Goal: Feedback & Contribution: Submit feedback/report problem

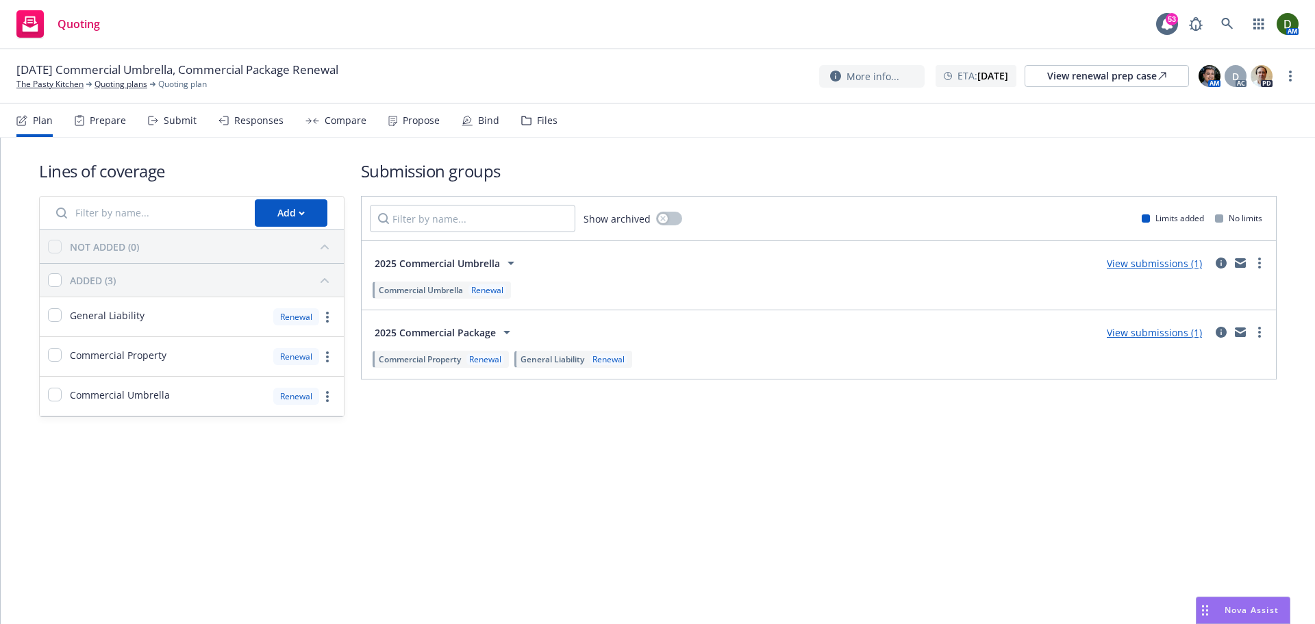
click at [525, 132] on div "Files" at bounding box center [539, 120] width 36 height 33
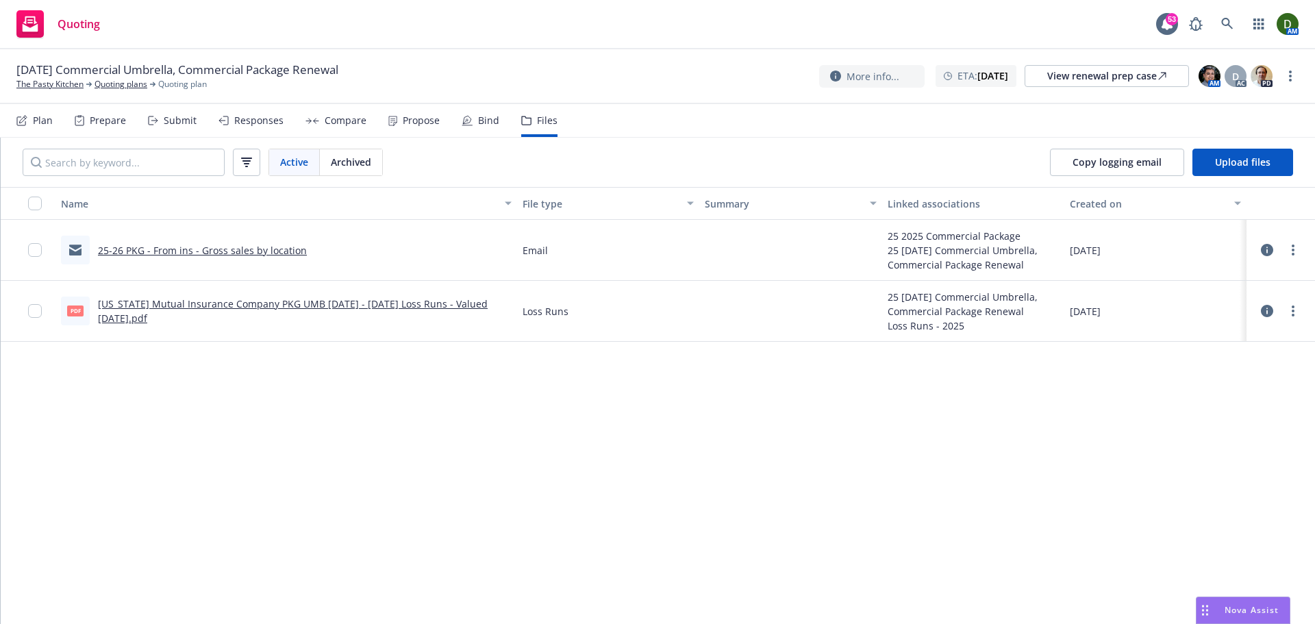
click at [277, 247] on link "25-26 PKG - From ins - Gross sales by location" at bounding box center [202, 250] width 209 height 13
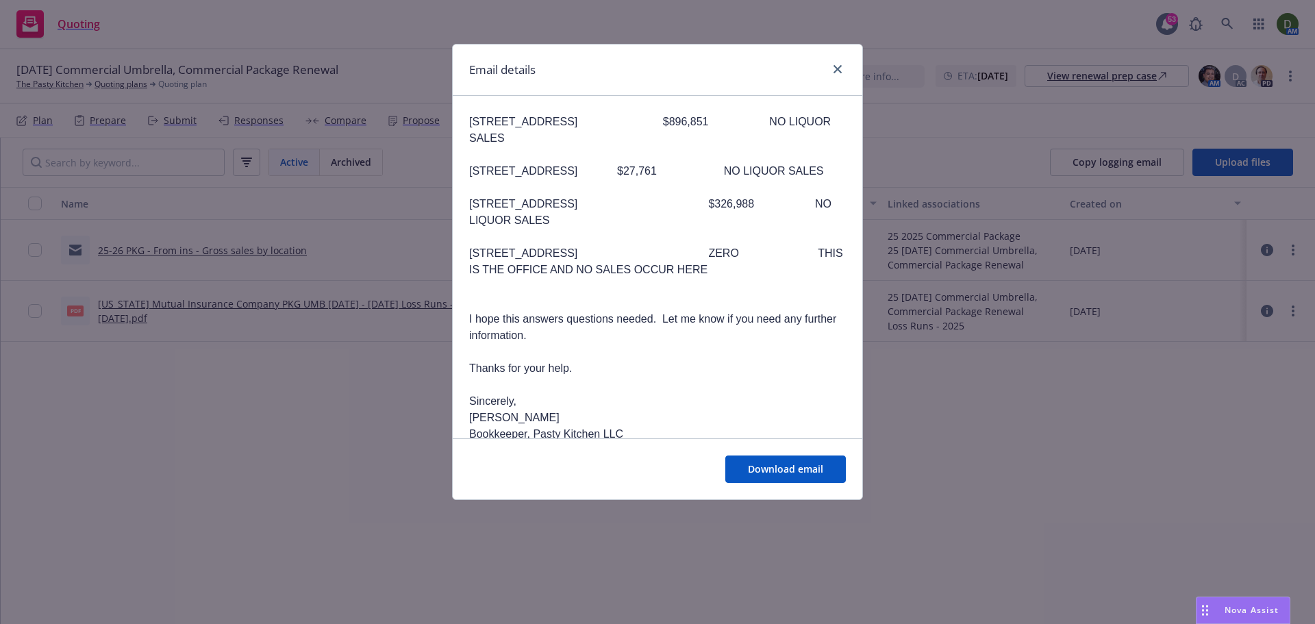
scroll to position [685, 0]
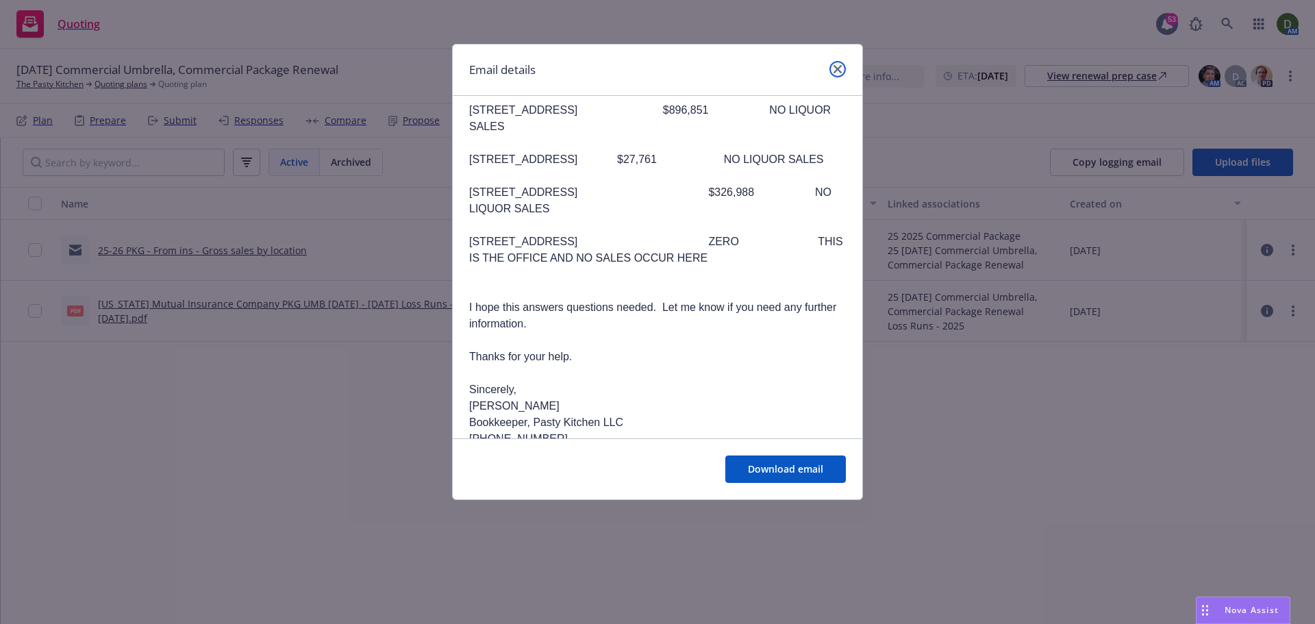
click at [841, 64] on link "close" at bounding box center [838, 69] width 16 height 16
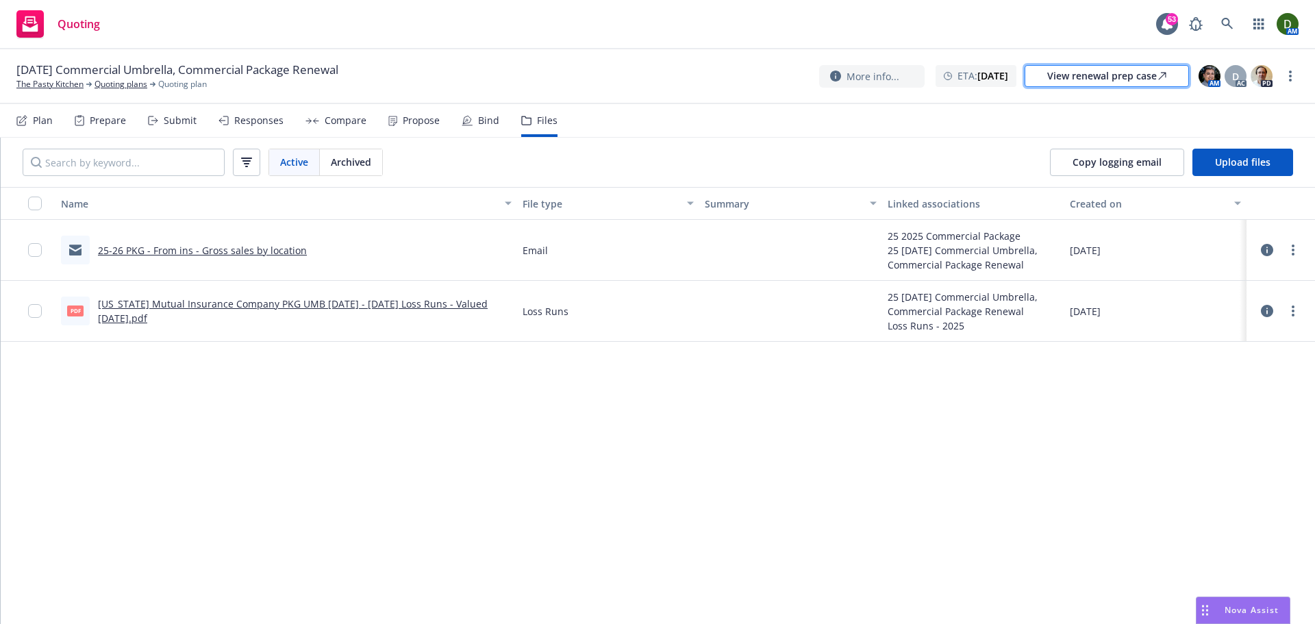
click at [1116, 73] on div "View renewal prep case" at bounding box center [1107, 76] width 119 height 21
click at [194, 249] on link "25-26 PKG - From ins - Gross sales by location" at bounding box center [202, 250] width 209 height 13
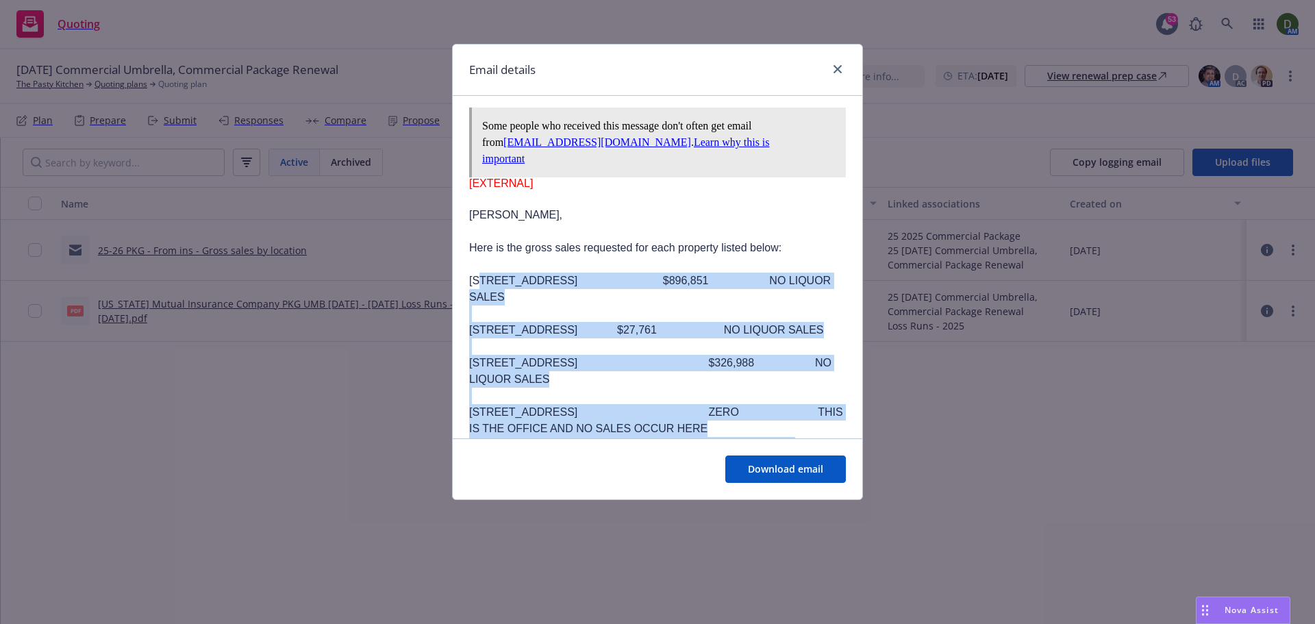
scroll to position [548, 0]
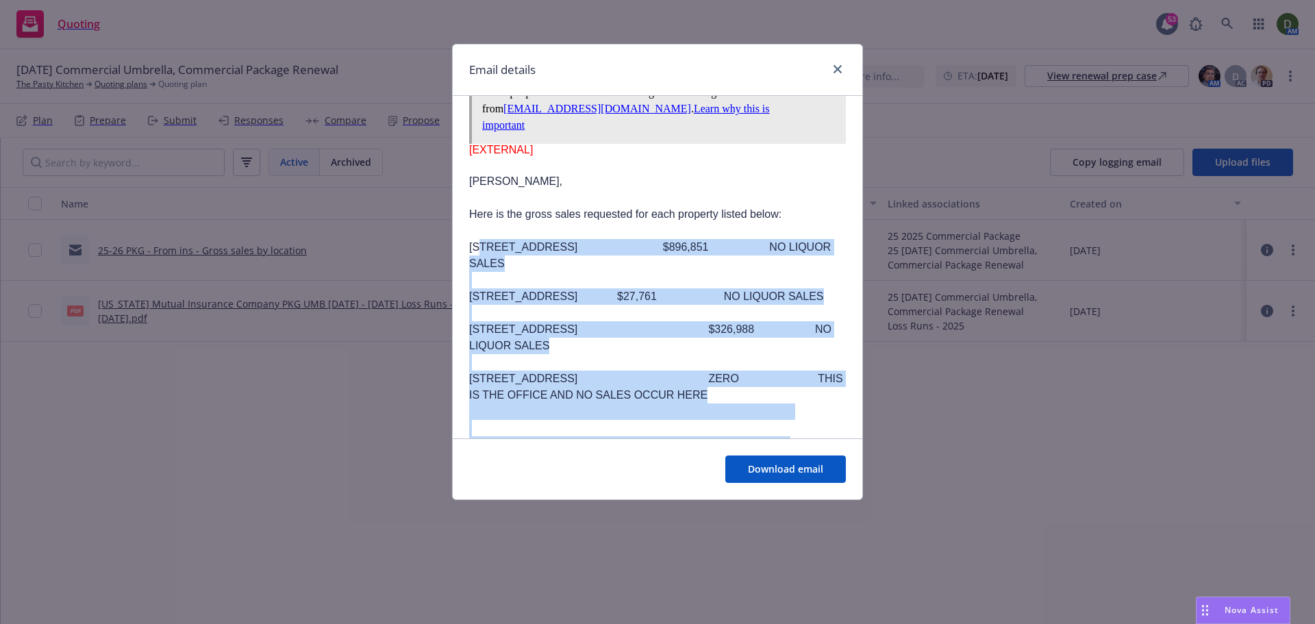
drag, startPoint x: 475, startPoint y: 226, endPoint x: 793, endPoint y: 332, distance: 335.6
copy div "3641 Katella Ave Los Alamitos CA 90720 $896,851 NO LIQUOR SALES 16363 Bolsa Chi…"
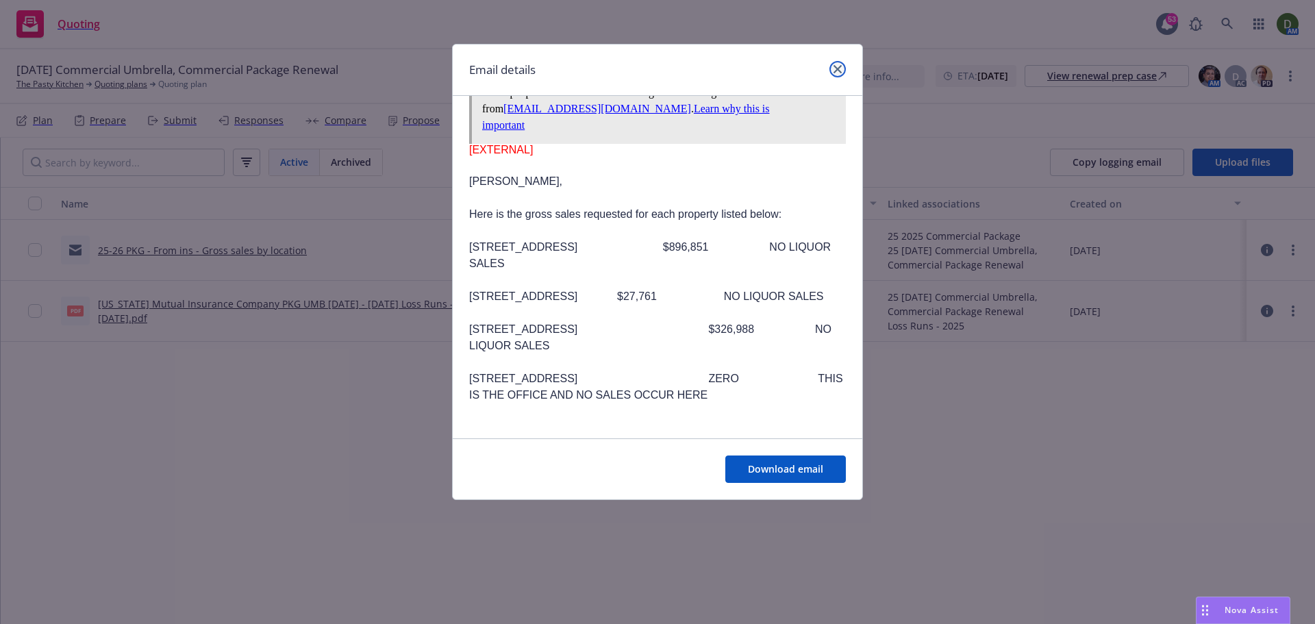
click at [834, 64] on link "close" at bounding box center [838, 69] width 16 height 16
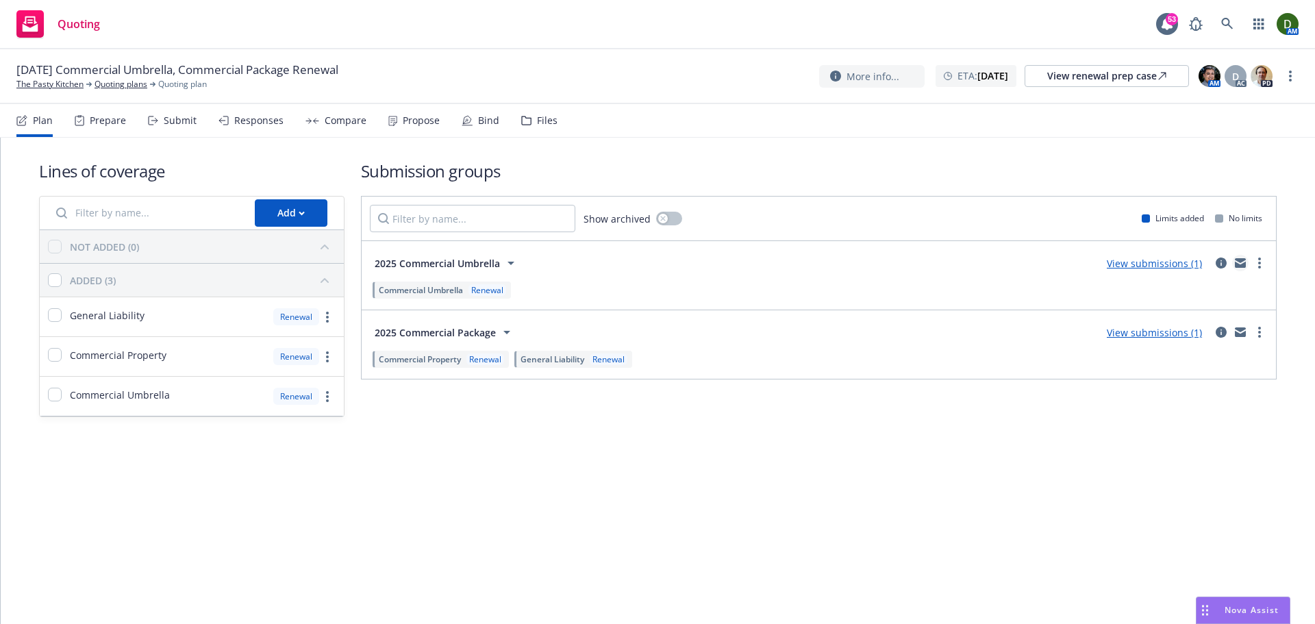
click at [1235, 267] on icon "mail" at bounding box center [1240, 263] width 11 height 10
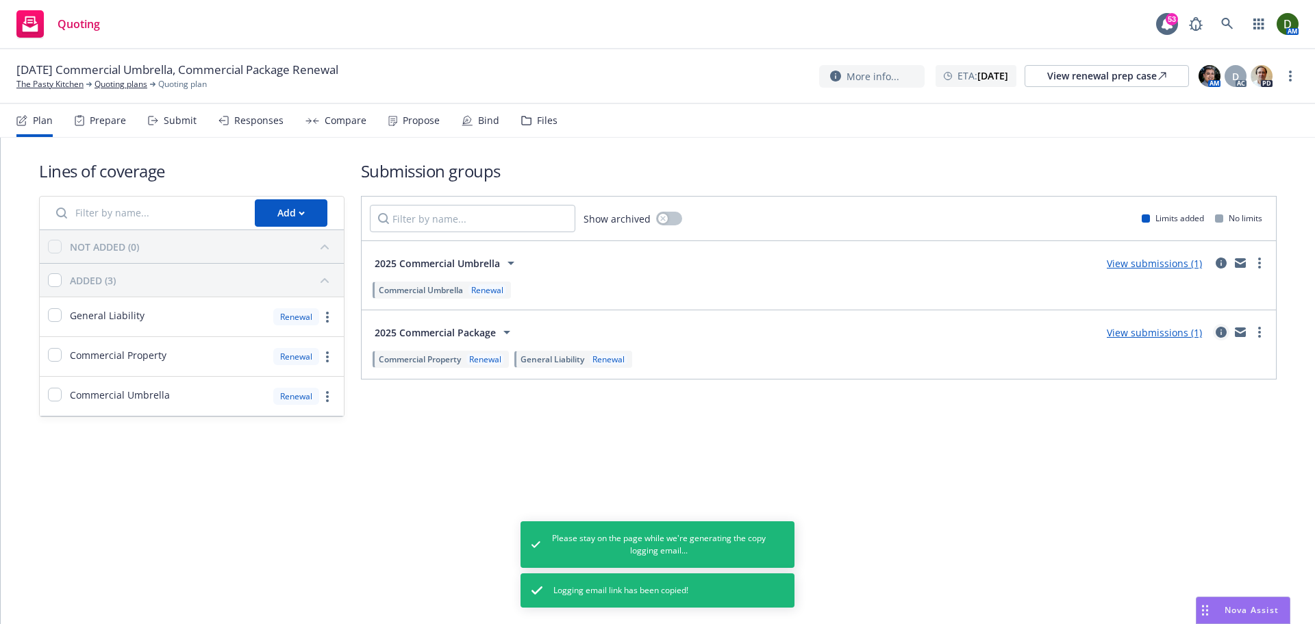
click at [1227, 333] on link "circleInformation" at bounding box center [1221, 332] width 16 height 16
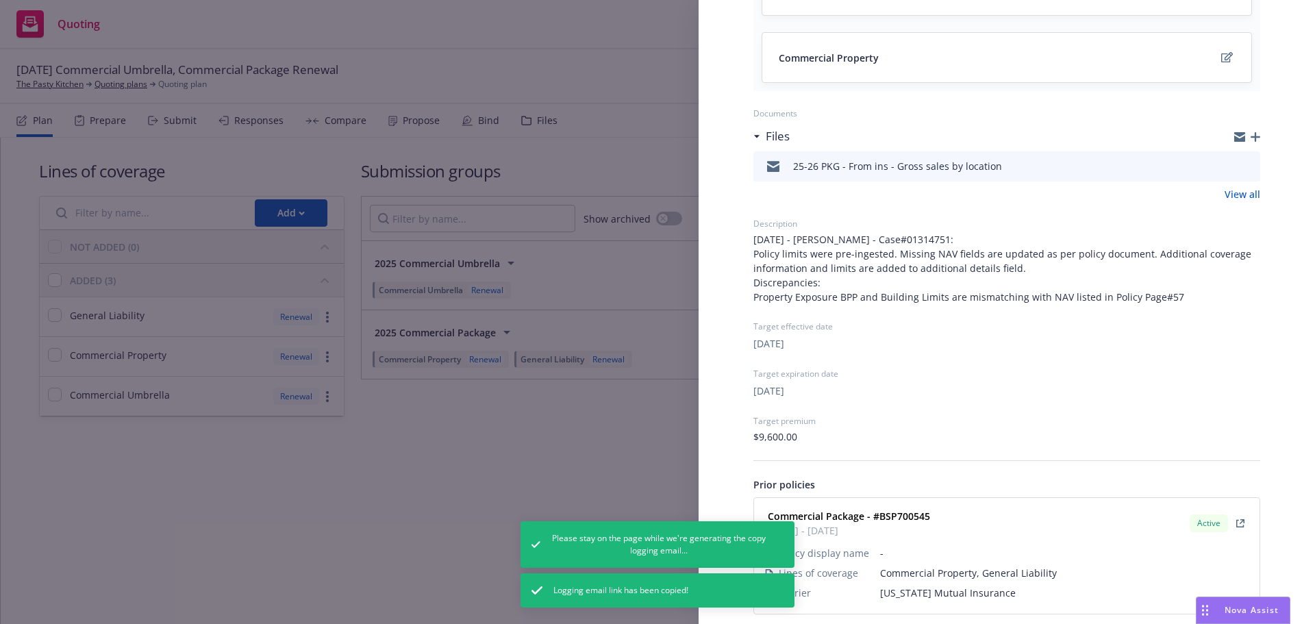
scroll to position [240, 0]
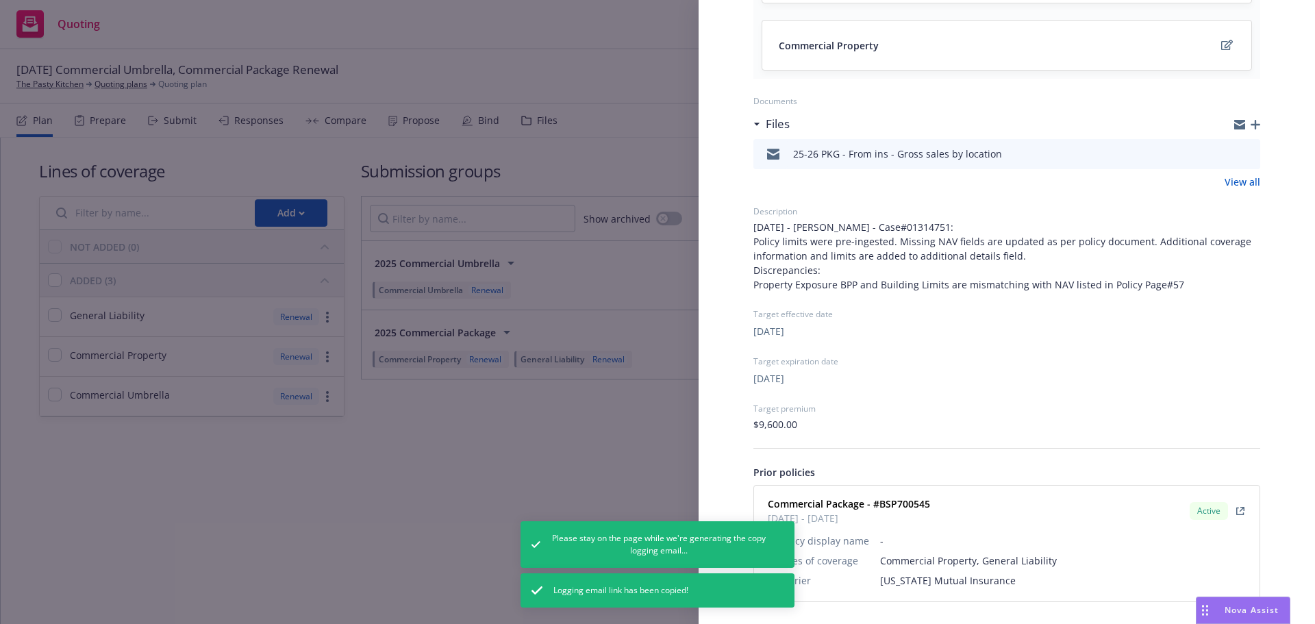
click at [900, 509] on strong "Commercial Package - #BSP700545" at bounding box center [849, 503] width 162 height 13
copy strong "BSP700545"
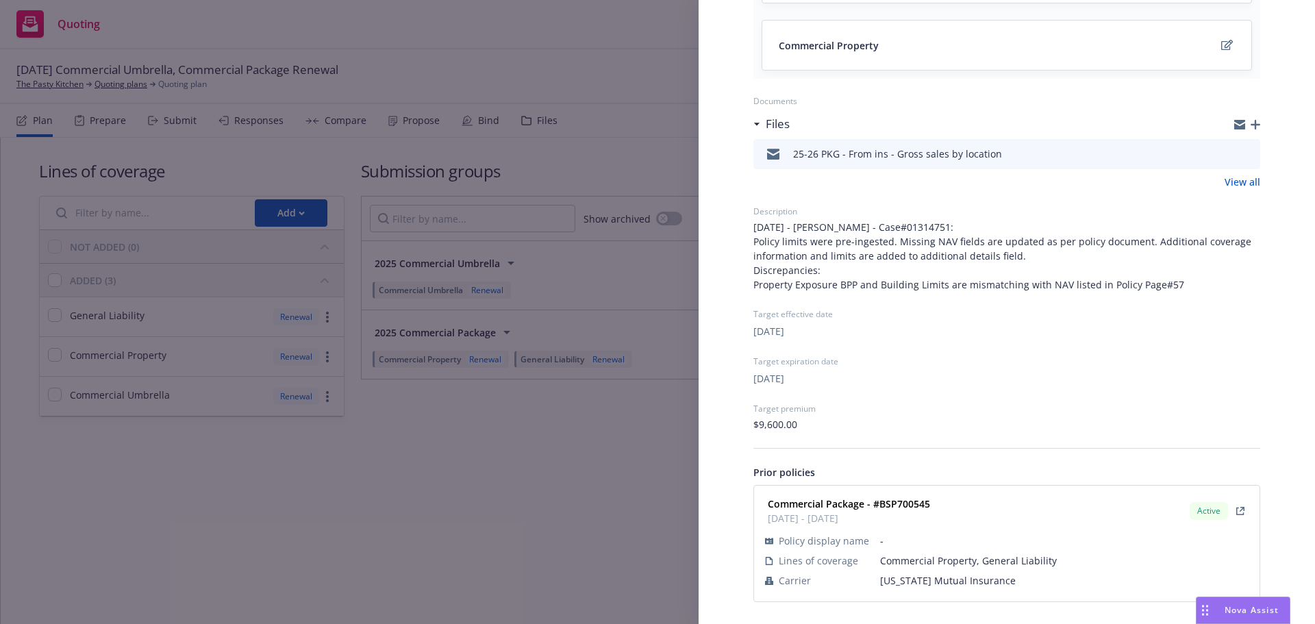
click at [567, 208] on div "Submission group 2025 Commercial Package Last updated Friday, June 20, 2025 at …" at bounding box center [657, 312] width 1315 height 624
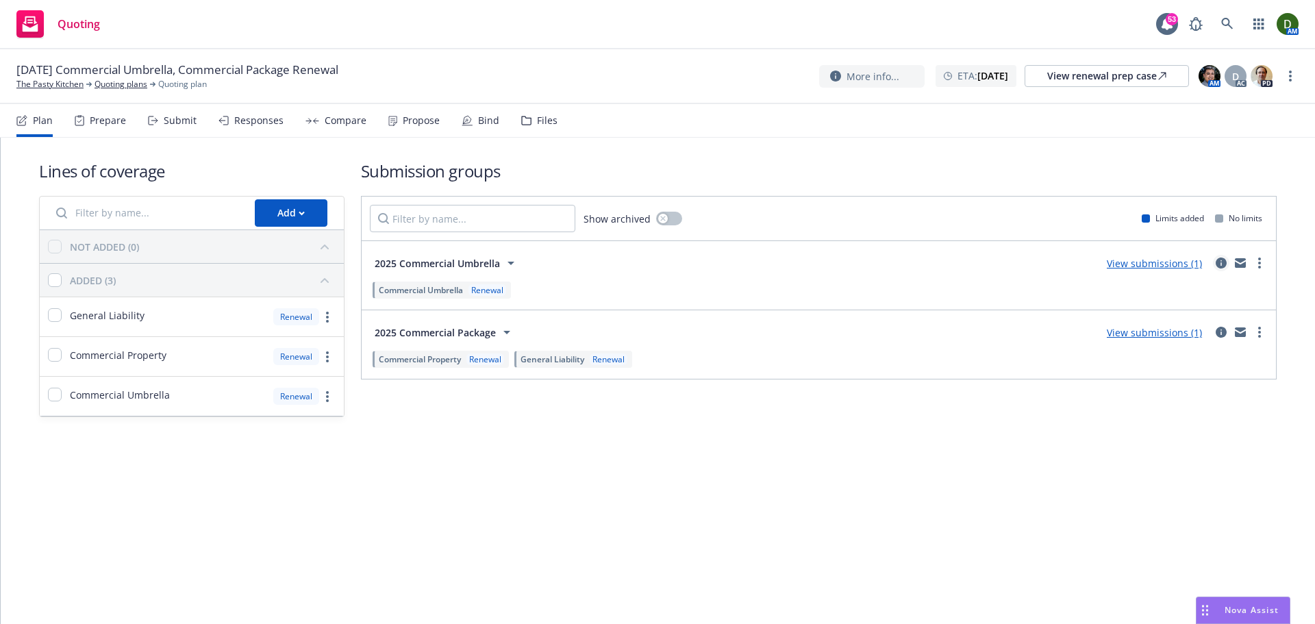
click at [1225, 260] on icon "circleInformation" at bounding box center [1221, 263] width 11 height 11
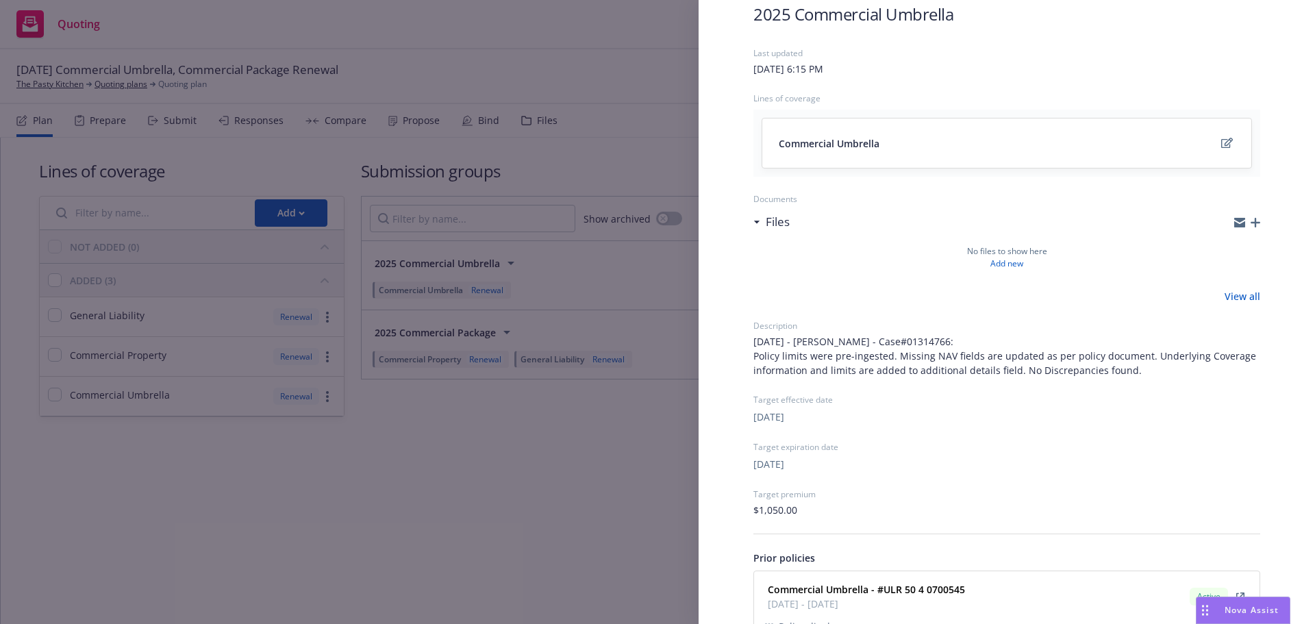
scroll to position [160, 0]
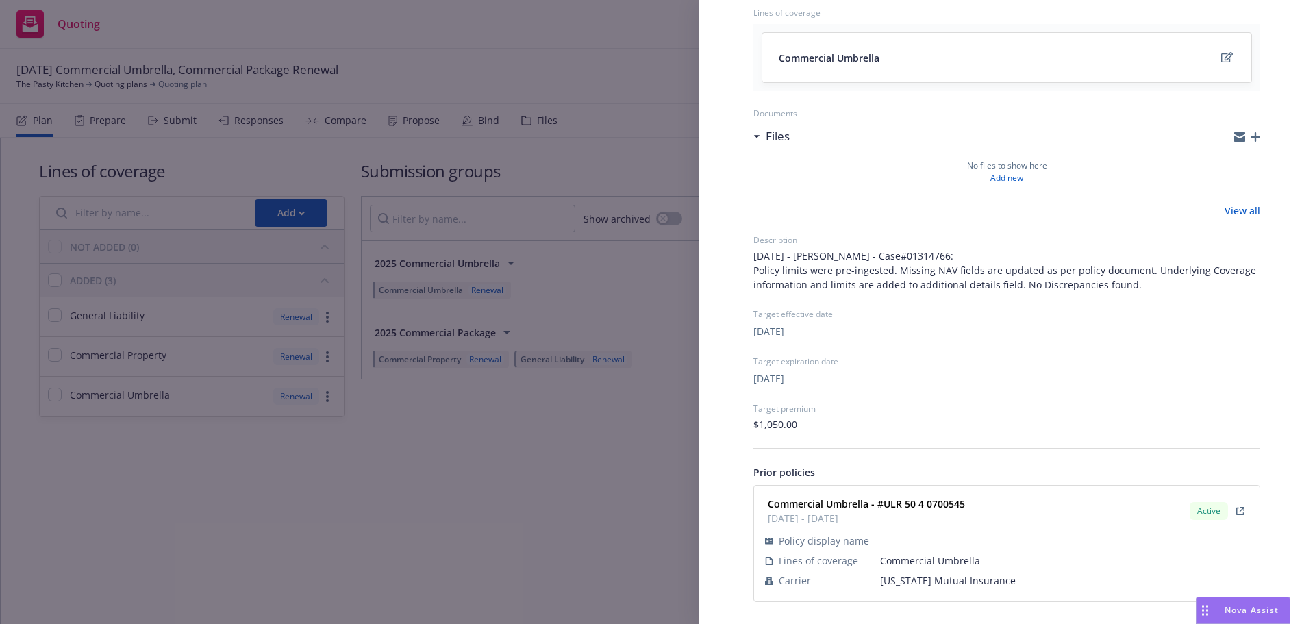
drag, startPoint x: 972, startPoint y: 514, endPoint x: 886, endPoint y: 503, distance: 87.0
click at [886, 503] on div "Commercial Umbrella - #ULR 50 4 0700545 11/18/2024 - 11/18/2025 Active" at bounding box center [1007, 511] width 489 height 34
click at [886, 503] on strong "Commercial Umbrella - #ULR 50 4 0700545" at bounding box center [866, 503] width 197 height 13
drag, startPoint x: 886, startPoint y: 503, endPoint x: 1009, endPoint y: 500, distance: 123.3
click at [1009, 500] on div "Commercial Umbrella - #ULR 50 4 0700545 11/18/2024 - 11/18/2025 Active" at bounding box center [1007, 511] width 489 height 34
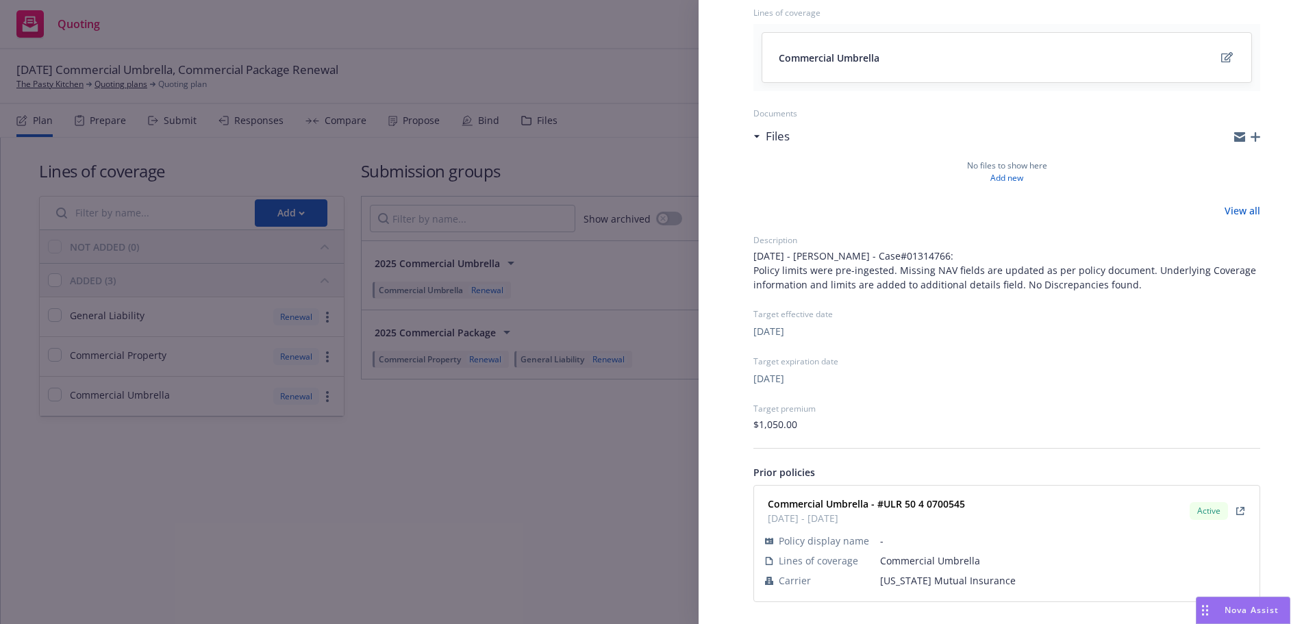
click at [606, 326] on div "Submission group 2025 Commercial Umbrella Last updated Friday, June 20, 2025 at…" at bounding box center [657, 312] width 1315 height 624
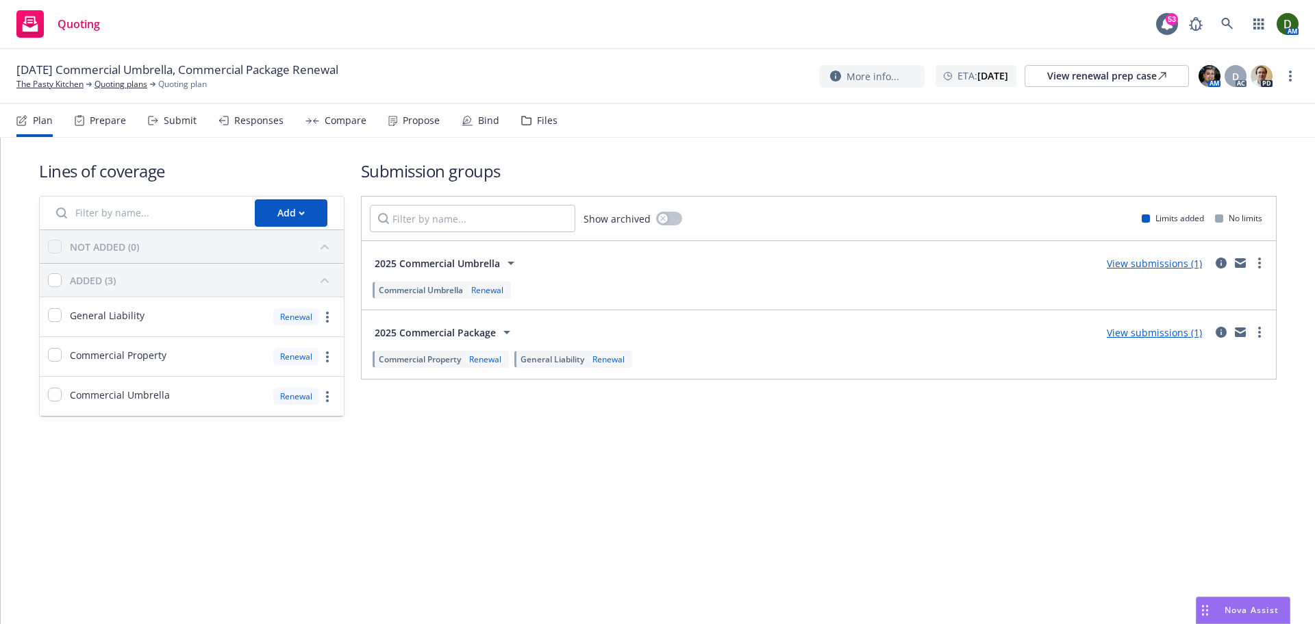
click at [526, 123] on icon at bounding box center [526, 120] width 9 height 8
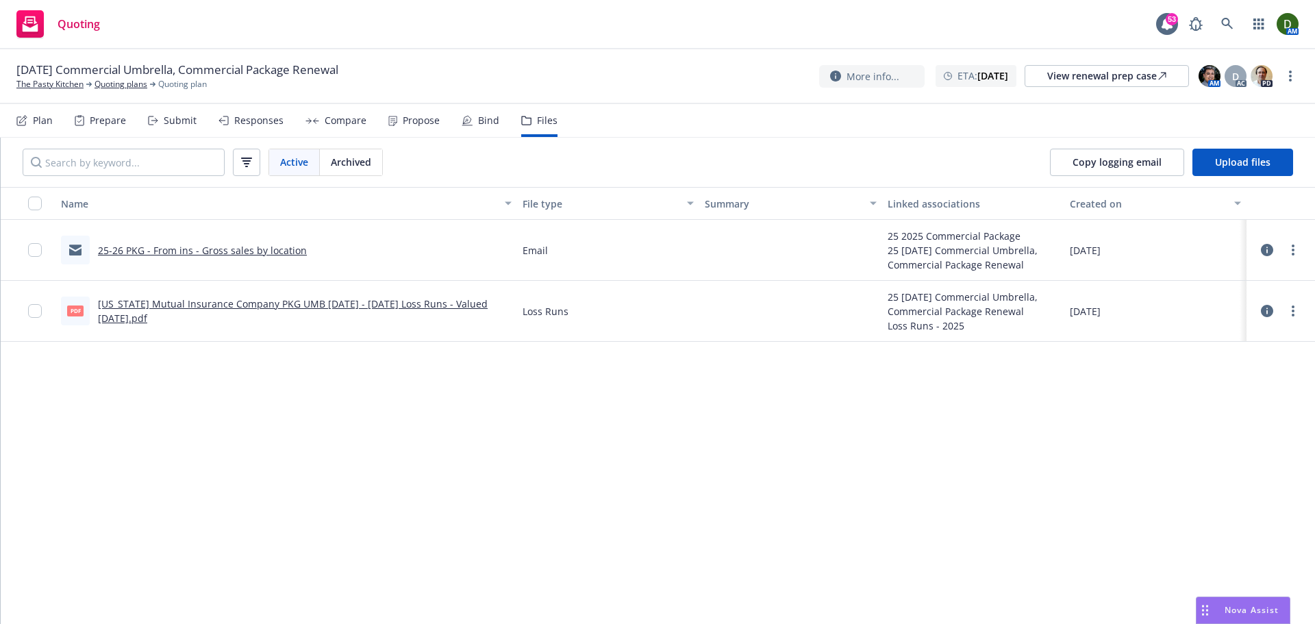
click at [197, 249] on link "25-26 PKG - From ins - Gross sales by location" at bounding box center [202, 250] width 209 height 13
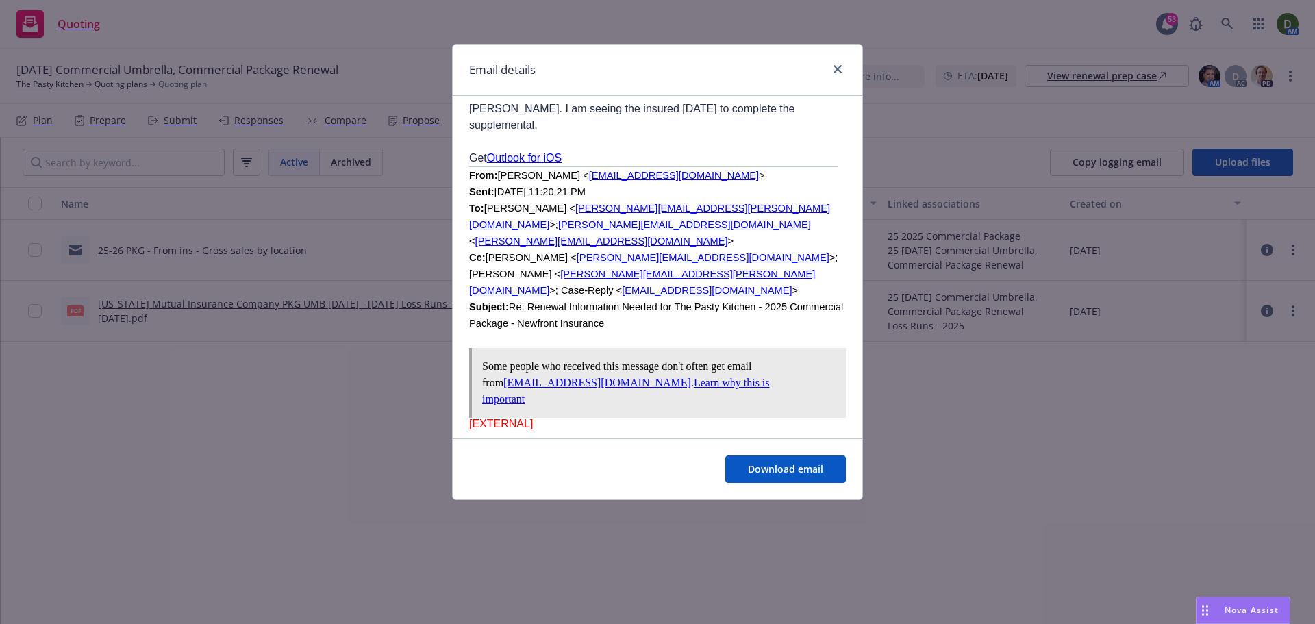
scroll to position [480, 0]
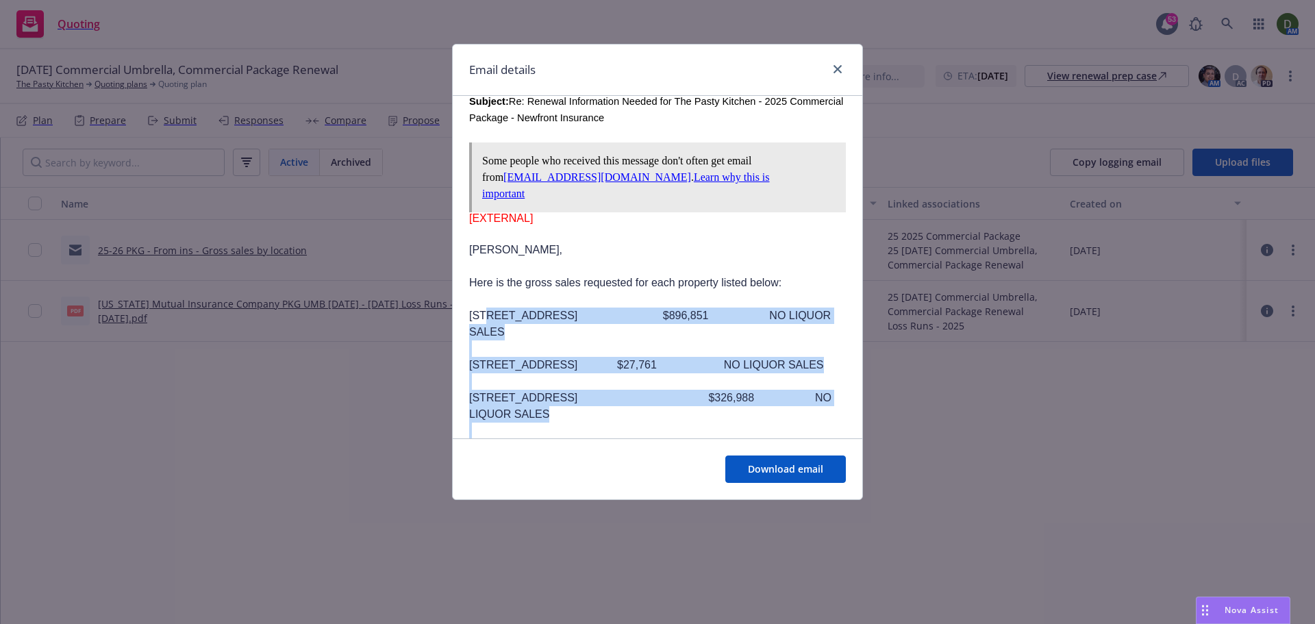
drag, startPoint x: 478, startPoint y: 227, endPoint x: 822, endPoint y: 421, distance: 395.4
copy div "3641 Katella Ave Los Alamitos CA 90720 $896,851 NO LIQUOR SALES 16363 Bolsa Chi…"
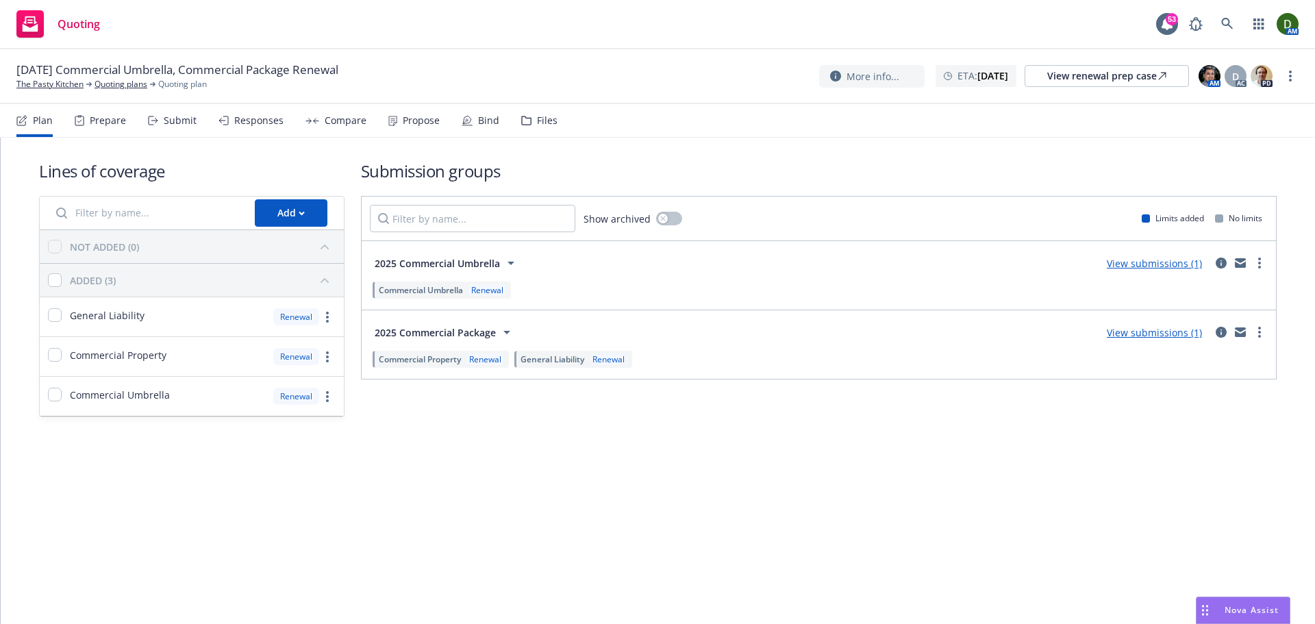
click at [532, 117] on div "Files" at bounding box center [539, 120] width 36 height 33
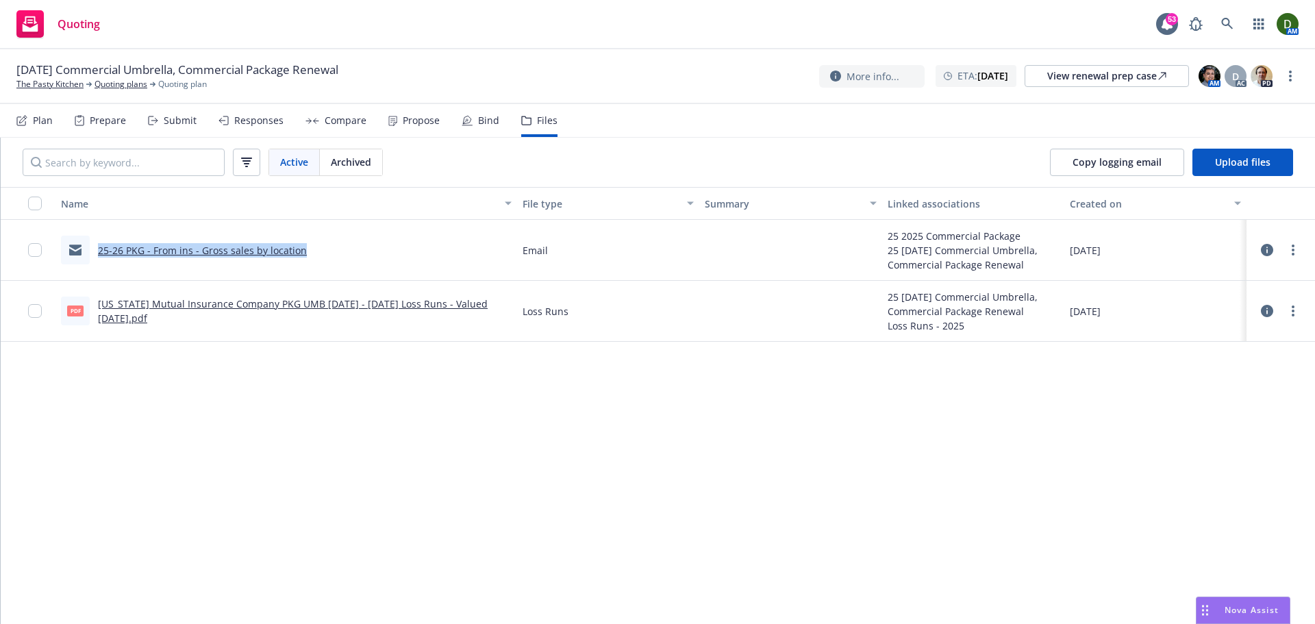
drag, startPoint x: 340, startPoint y: 255, endPoint x: 88, endPoint y: 255, distance: 252.8
click at [88, 255] on div "25-26 PKG - From ins - Gross sales by location" at bounding box center [286, 250] width 462 height 61
copy link "25-26 PKG - From ins - Gross sales by location"
click at [1228, 160] on span "Upload files" at bounding box center [1242, 162] width 55 height 13
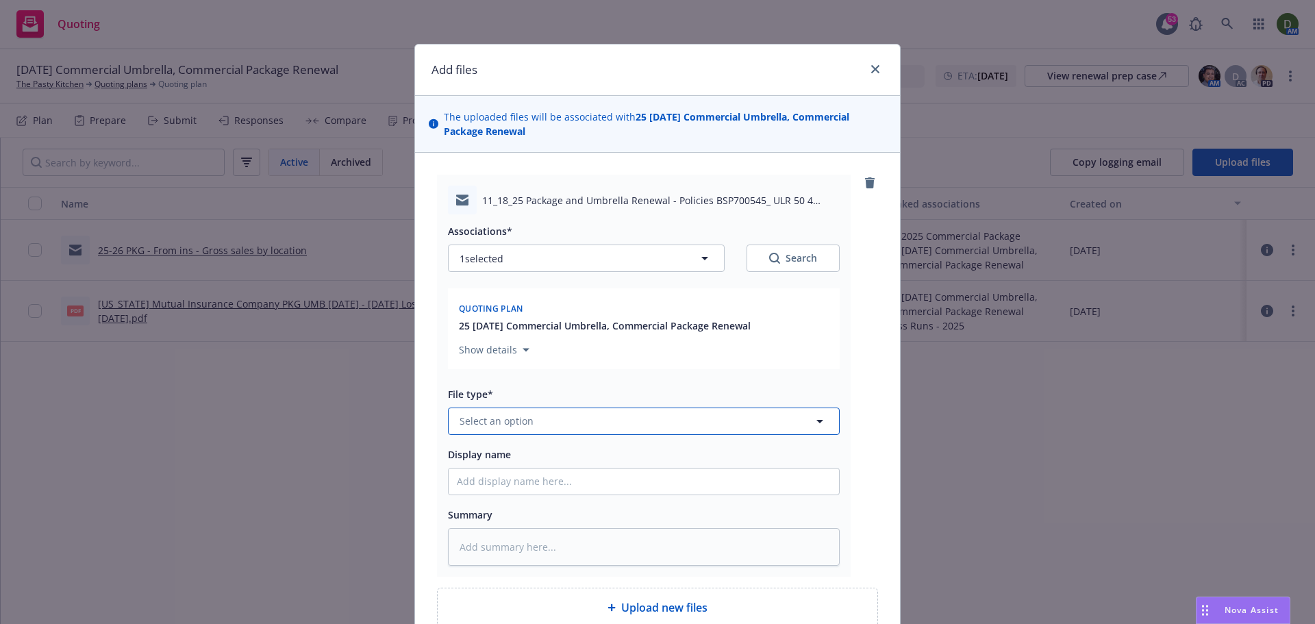
click at [537, 419] on button "Select an option" at bounding box center [644, 421] width 392 height 27
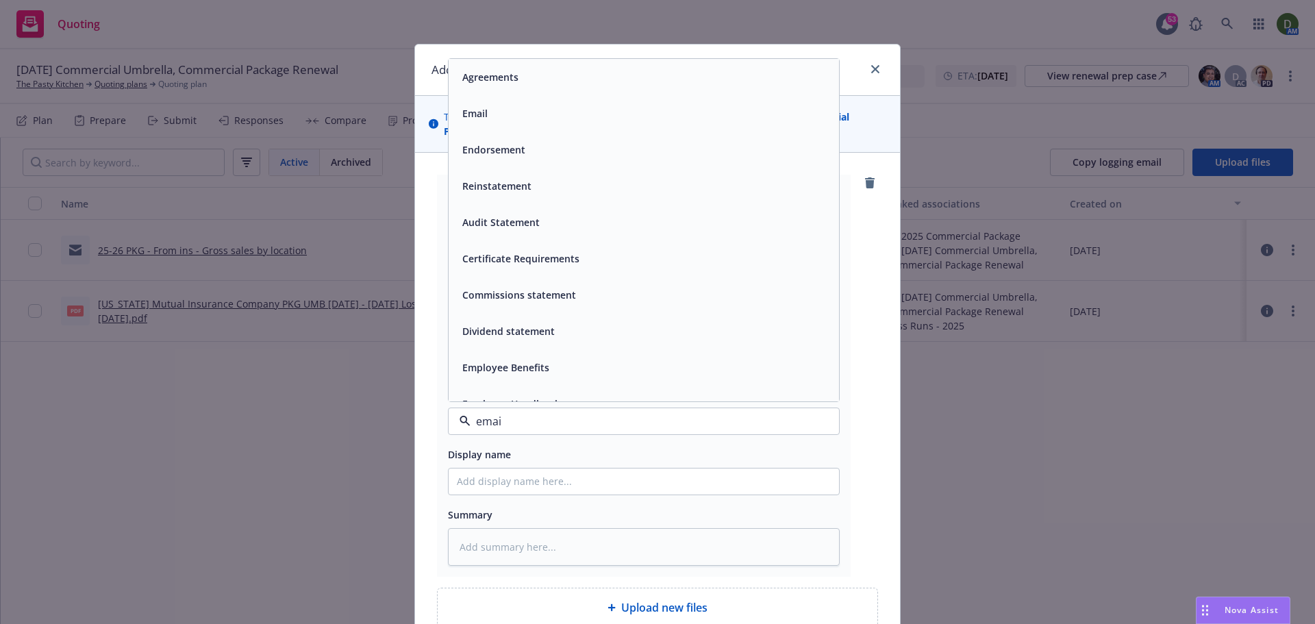
type input "email"
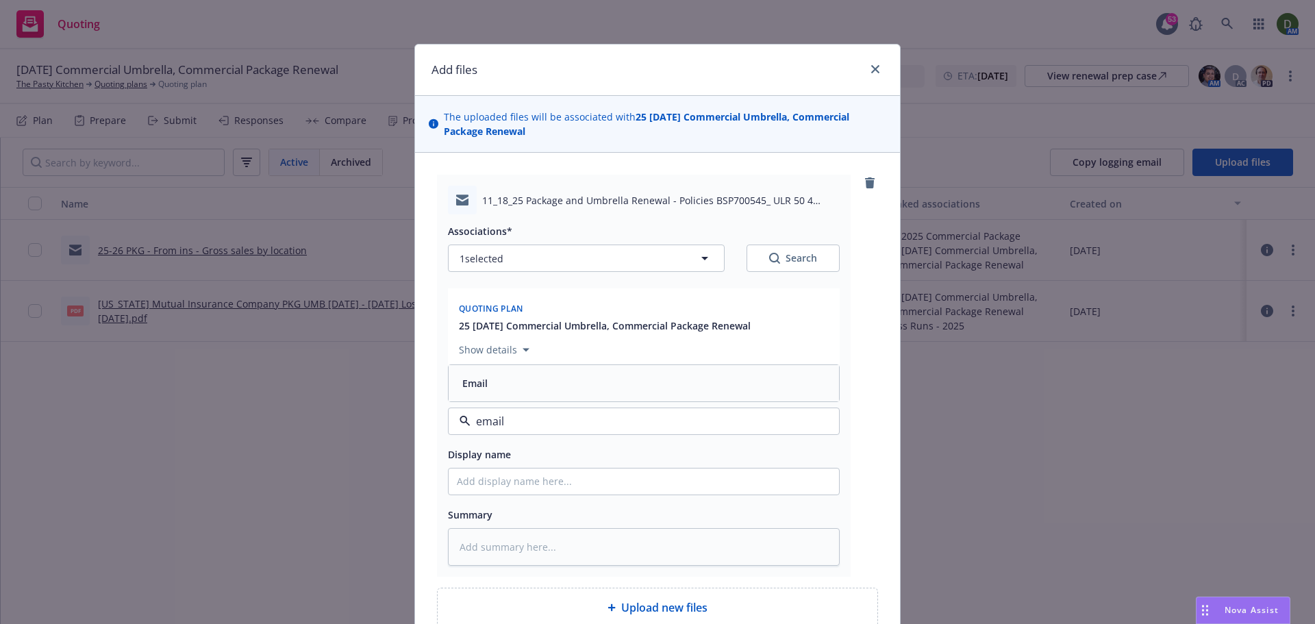
click at [580, 386] on div "Email" at bounding box center [644, 383] width 374 height 20
click at [532, 491] on input "Display name" at bounding box center [644, 482] width 391 height 26
type textarea "x"
type input "2"
type textarea "x"
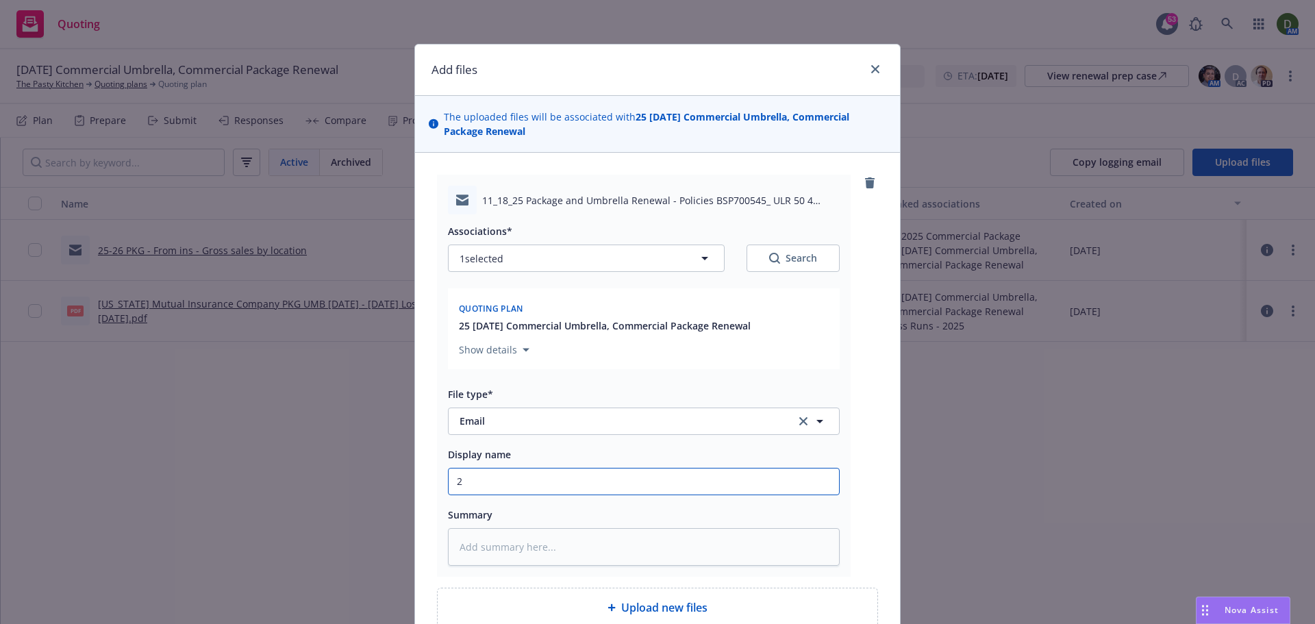
type input "25"
type textarea "x"
type input "25-"
type textarea "x"
type input "25-2"
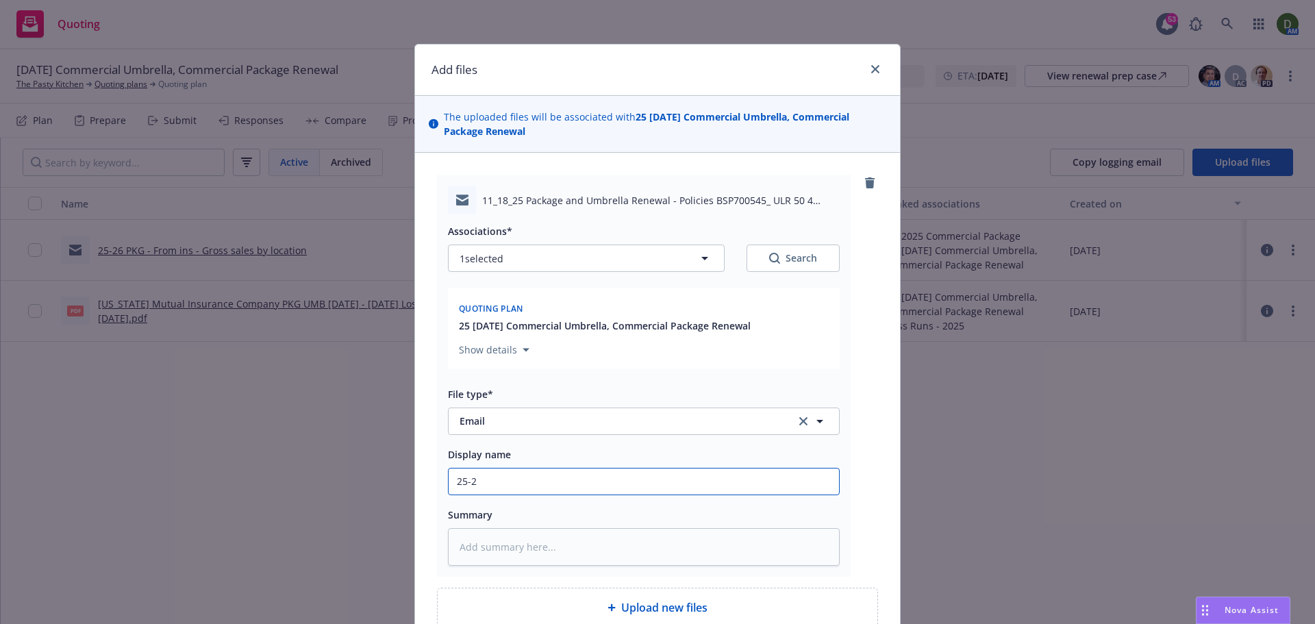
type textarea "x"
type input "25-26"
type textarea "x"
type input "25-26"
type textarea "x"
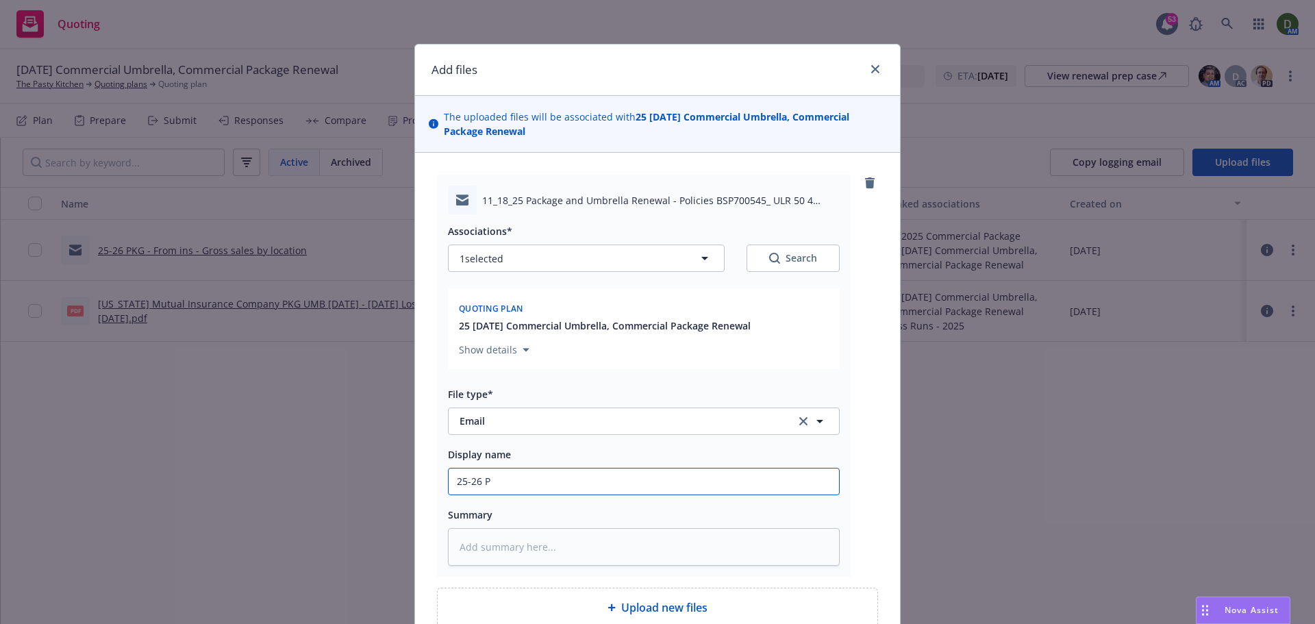
type input "25-26 PK"
type textarea "x"
type input "25-26 PKG"
type textarea "x"
type input "25-26 PKG"
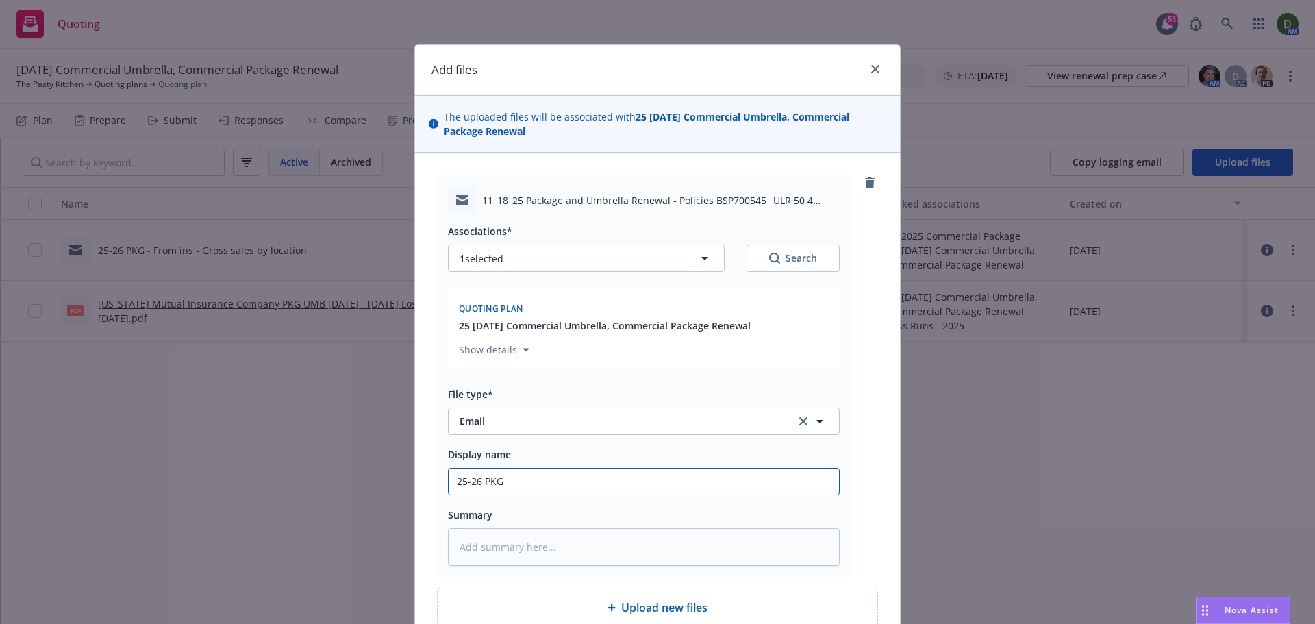
type textarea "x"
type input "25-26 PKG"
type textarea "x"
type input "25-26 PKG"
type textarea "x"
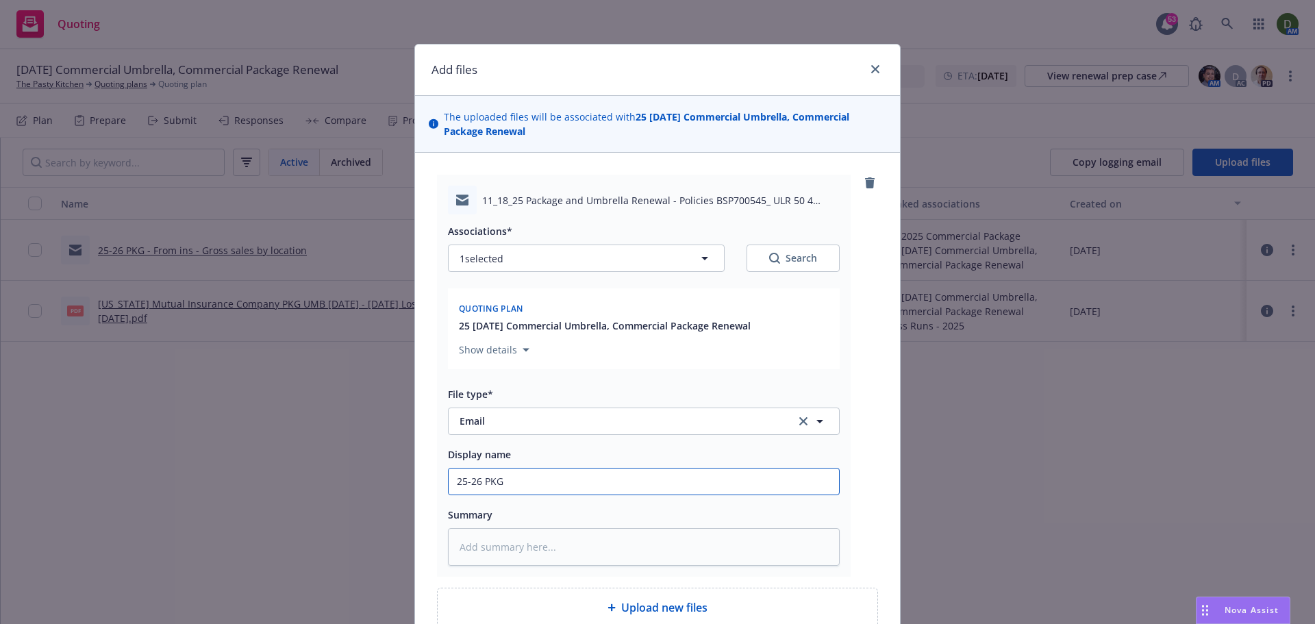
type input "25-26 PKG -"
type textarea "x"
type input "25-26 PKG -"
type textarea "x"
type input "25-26 PKG - T"
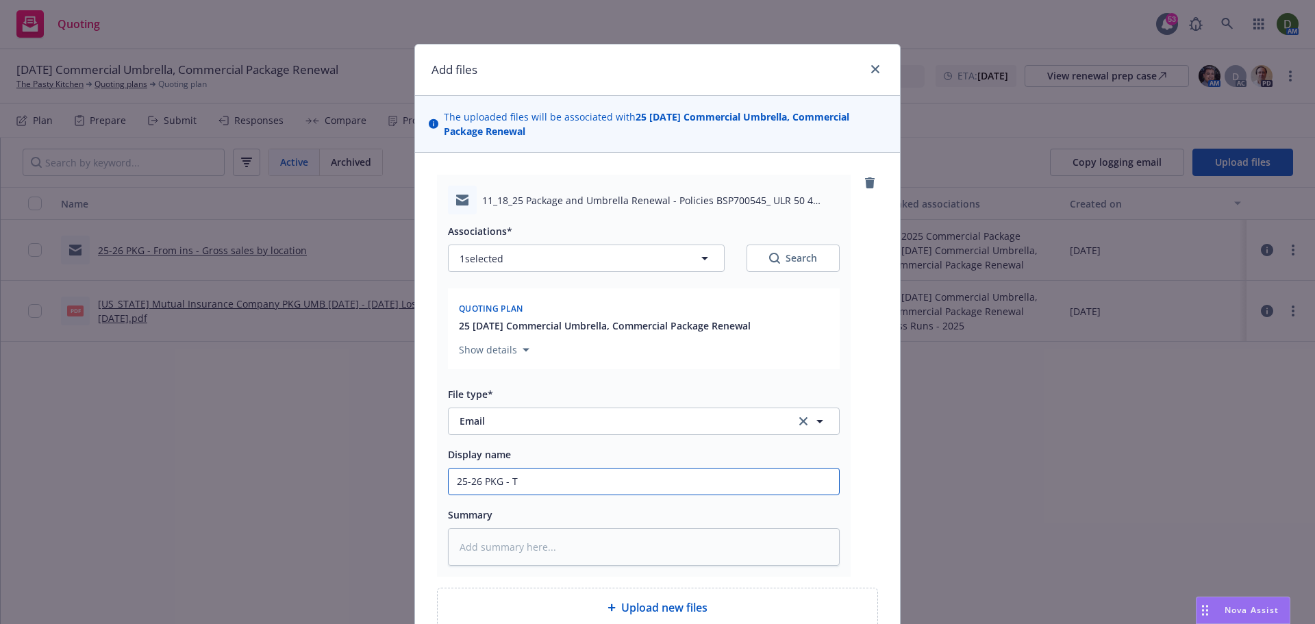
type textarea "x"
type input "25-26 PKG - To"
type textarea "x"
type input "25-26 PKG - To"
type textarea "x"
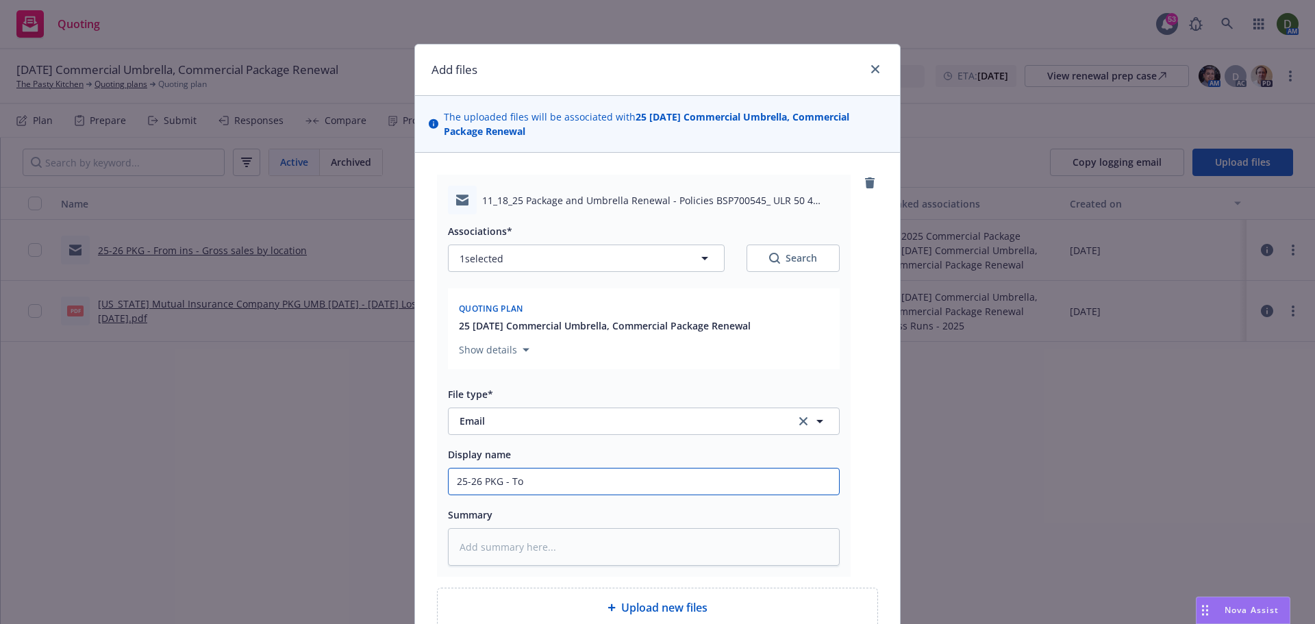
type input "25-26 PKG - To O"
type textarea "x"
type input "25-26 PKG - To Or"
type textarea "x"
type input "25-26 PKG - To Or M"
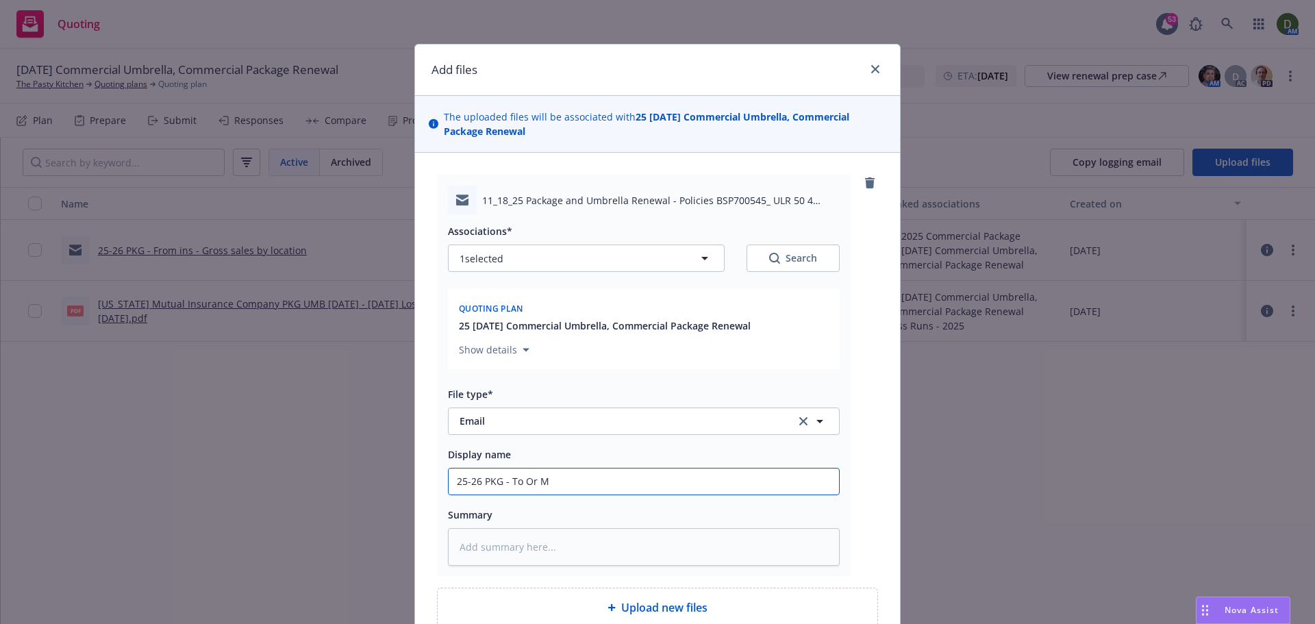
type textarea "x"
type input "25-26 PKG - To Or Mu"
type textarea "x"
type input "25-26 PKG - To Or Mut"
type textarea "x"
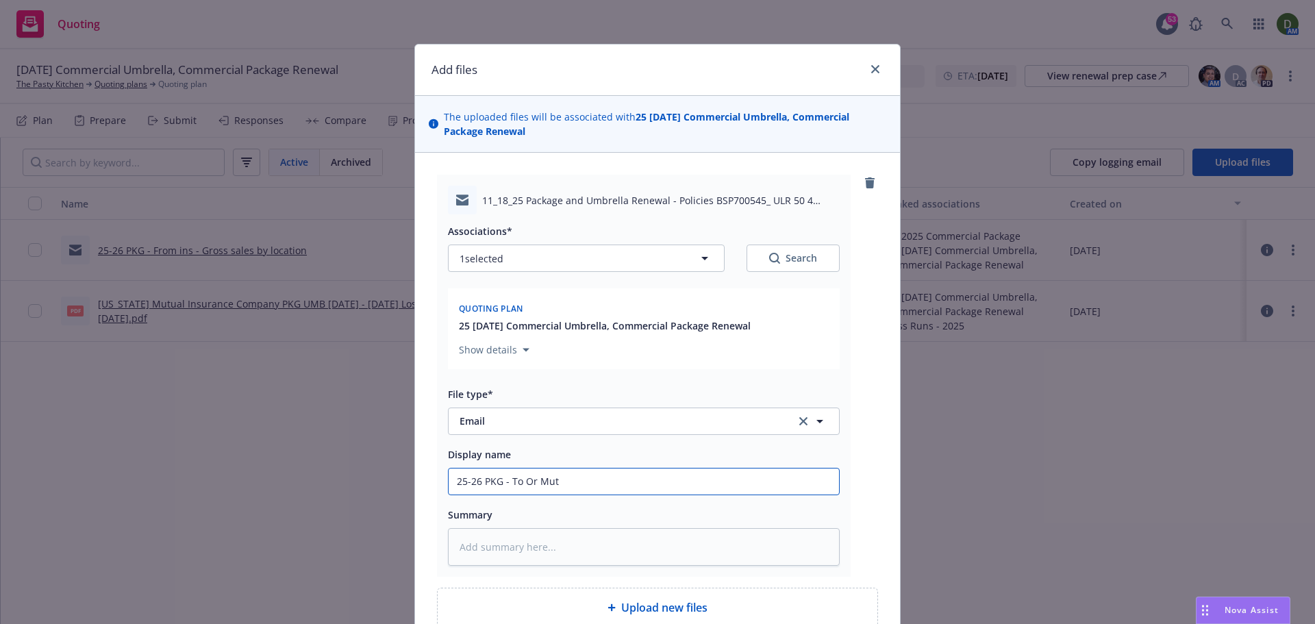
type input "25-26 PKG - To Or Mutu"
type textarea "x"
type input "25-26 PKG - To Or Mutua"
type textarea "x"
type input "25-26 PKG - To Or Mutual"
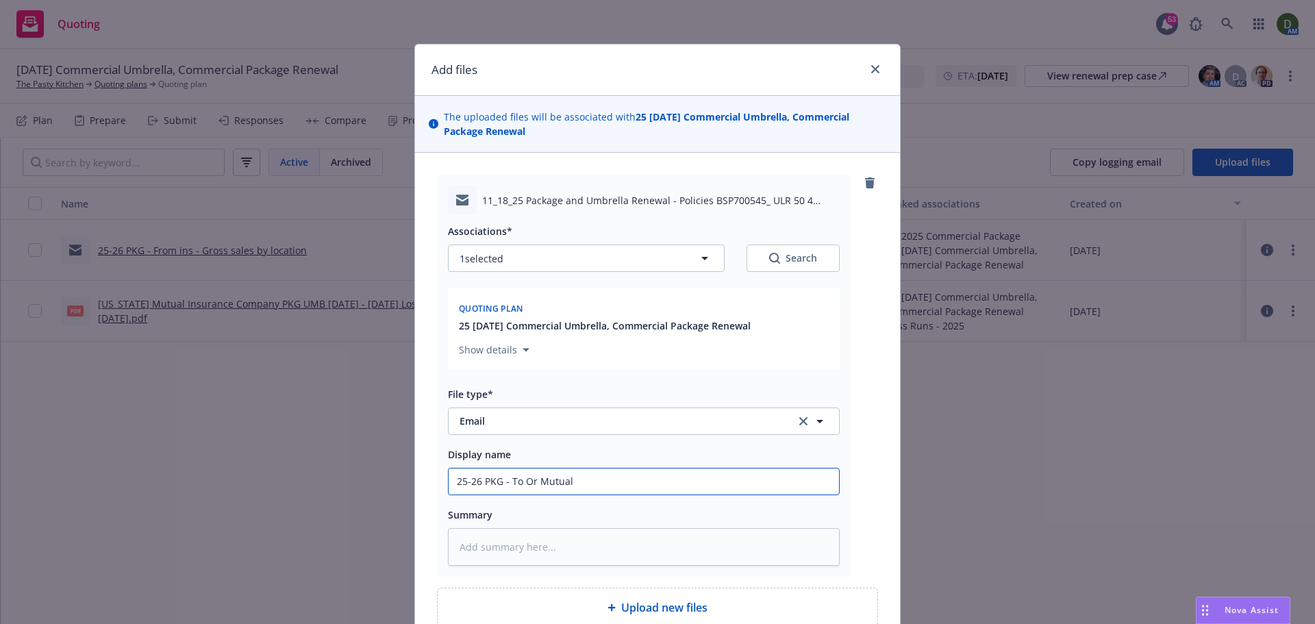
type textarea "x"
type input "25-26 PKG - To Or Mutual -"
type textarea "x"
type input "25-26 PKG - To Or Mutual -"
type textarea "x"
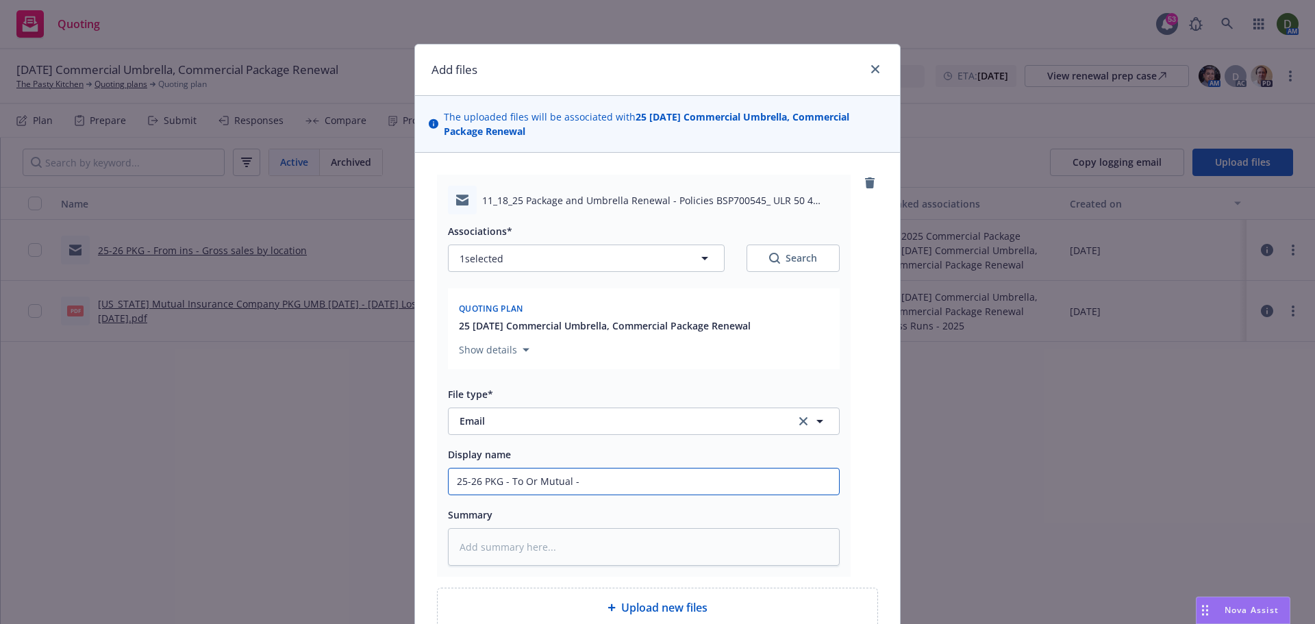
type input "25-26 PKG - To Or Mutual - U"
type textarea "x"
type input "25-26 PKG - To Or Mutual - Up"
type textarea "x"
type input "25-26 PKG - To Or Mutual - Upd"
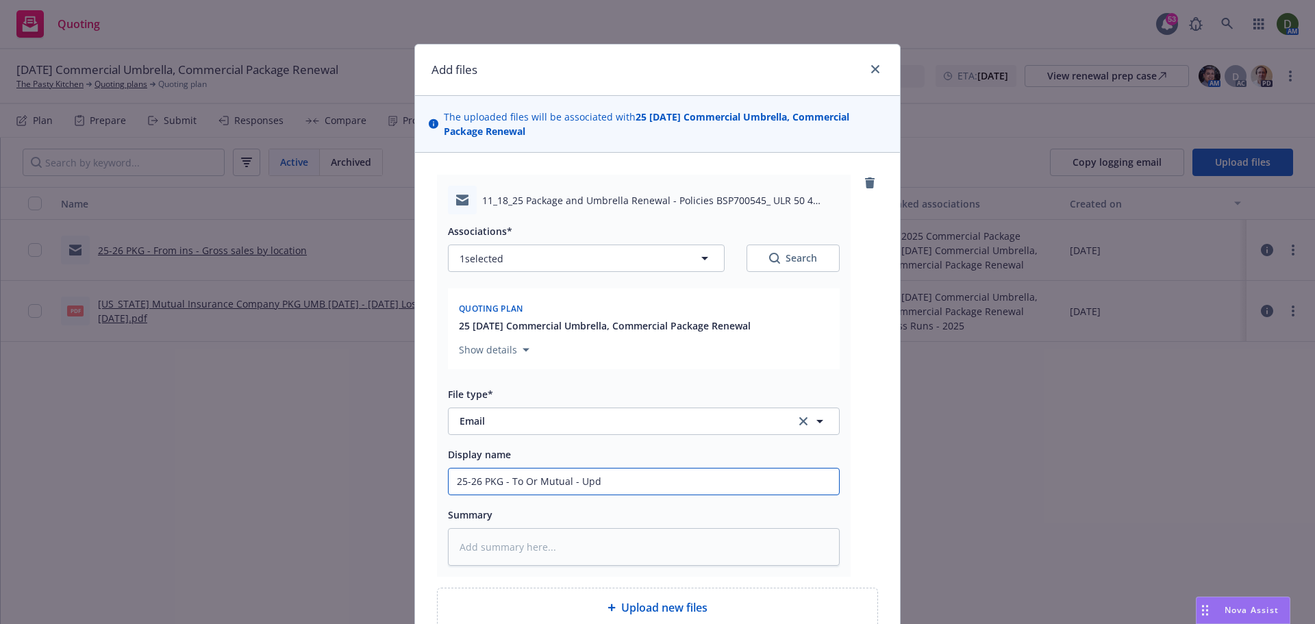
type textarea "x"
type input "25-26 PKG - To Or Mutual - Upda"
type textarea "x"
type input "25-26 PKG - To Or Mutual - Update"
type textarea "x"
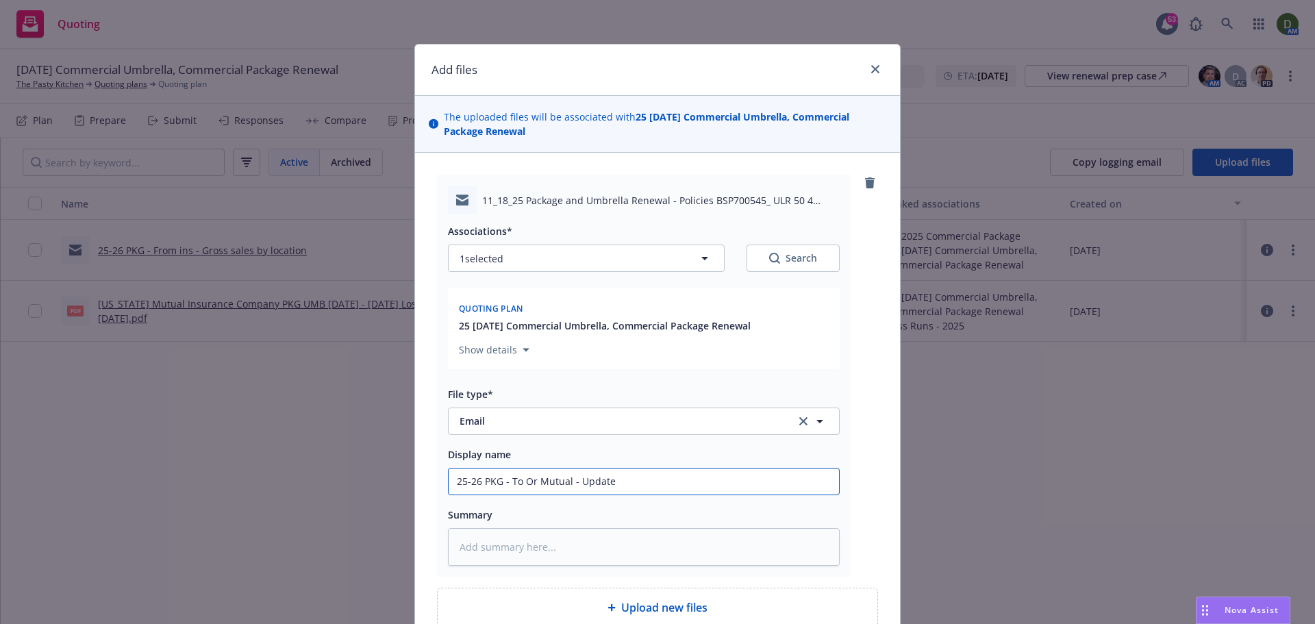
type input "25-26 PKG - To Or Mutual - Updated"
type textarea "x"
type input "25-26 PKG - To Or Mutual - Updated"
type textarea "x"
type input "25-26 PKG - To Or Mutual - Updated r"
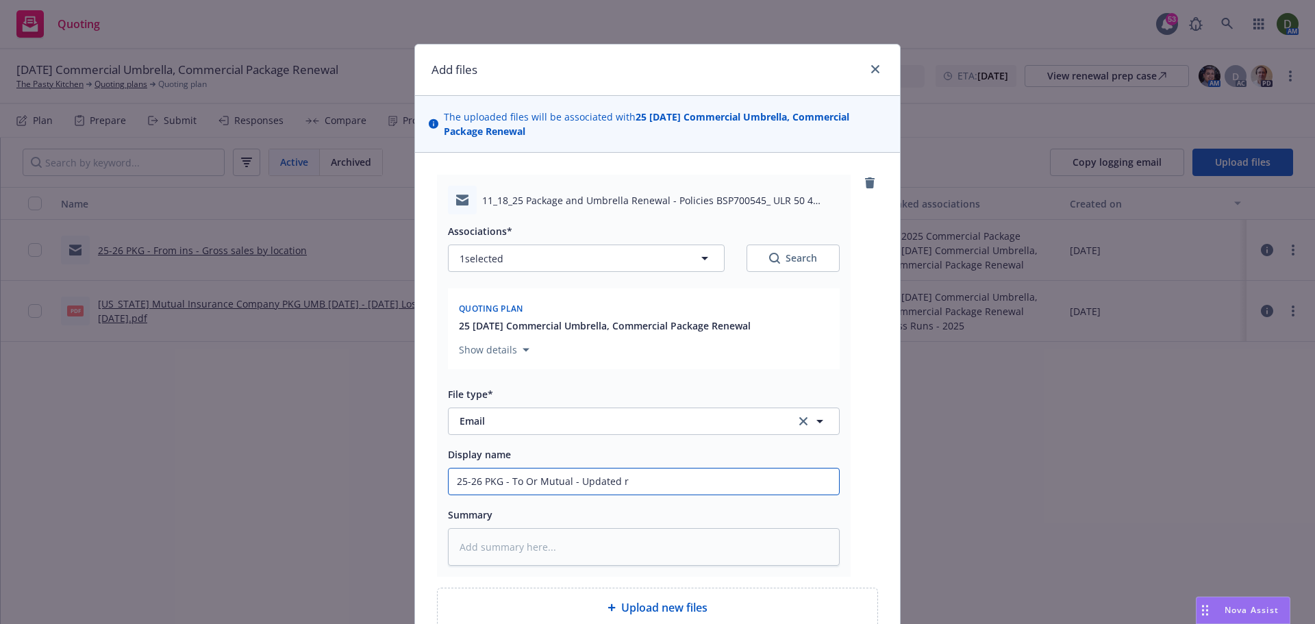
type textarea "x"
type input "25-26 PKG - To Or Mutual - Updated re"
type textarea "x"
type input "25-26 PKG - To Or Mutual - Updated ren"
type textarea "x"
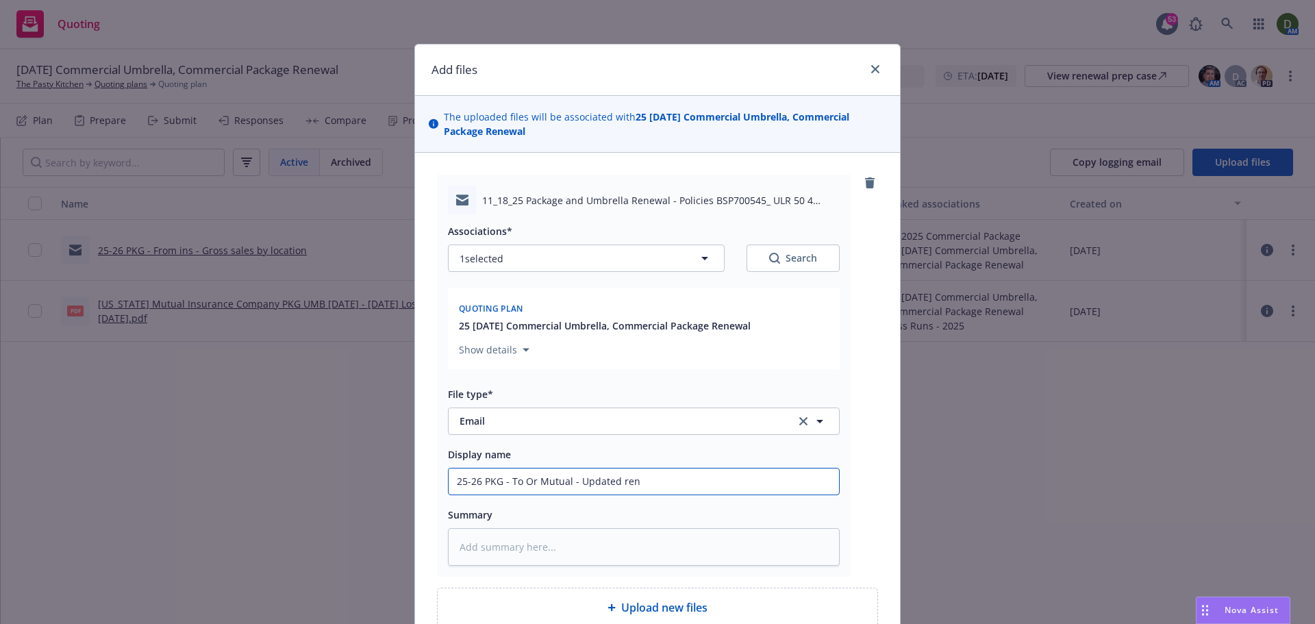
type input "25-26 PKG - To Or Mutual - Updated rene"
type textarea "x"
type input "25-26 PKG - To Or Mutual - Updated renewa"
type textarea "x"
type input "25-26 PKG - To Or Mutual - Updated renewal"
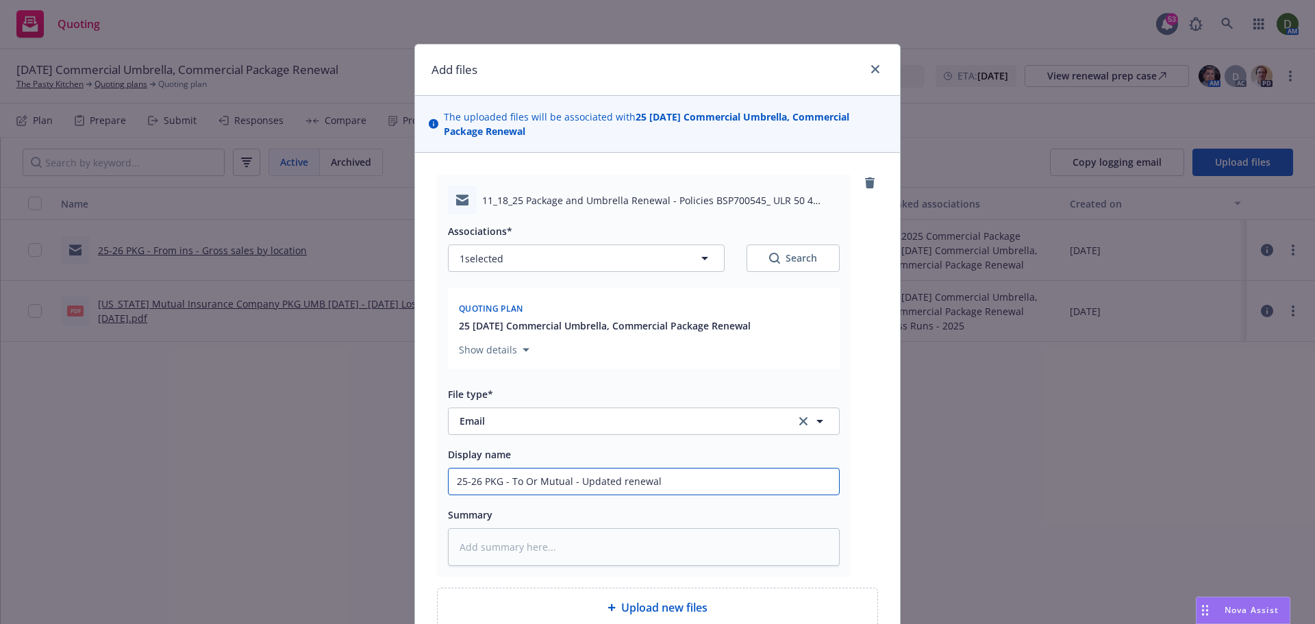
type textarea "x"
type input "25-26 PKG - To Or Mutual - Updated renewal"
type textarea "x"
type input "25-26 PKG - To Or Mutual - Updated renewal"
type textarea "x"
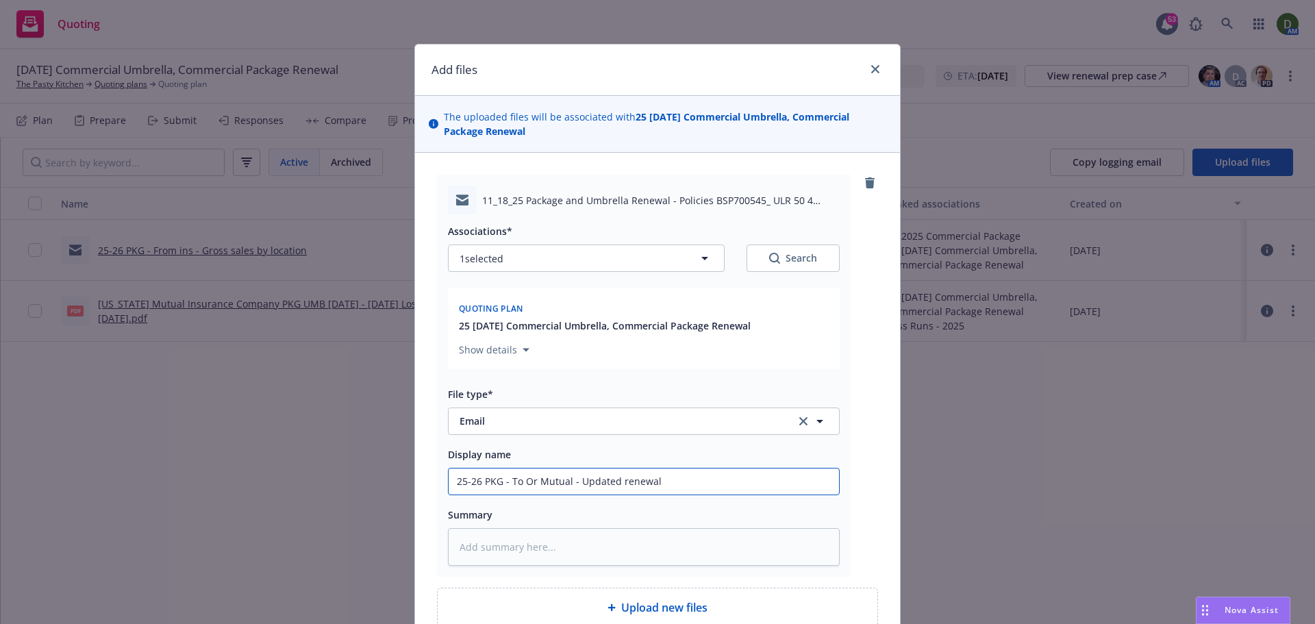
type input "25-26 PKG - To Or Mutual - Updated renewa"
type textarea "x"
type input "25-26 PKG - To Or Mutual - Updated renew"
type textarea "x"
type input "25-26 PKG - To Or Mutual - Updated rene"
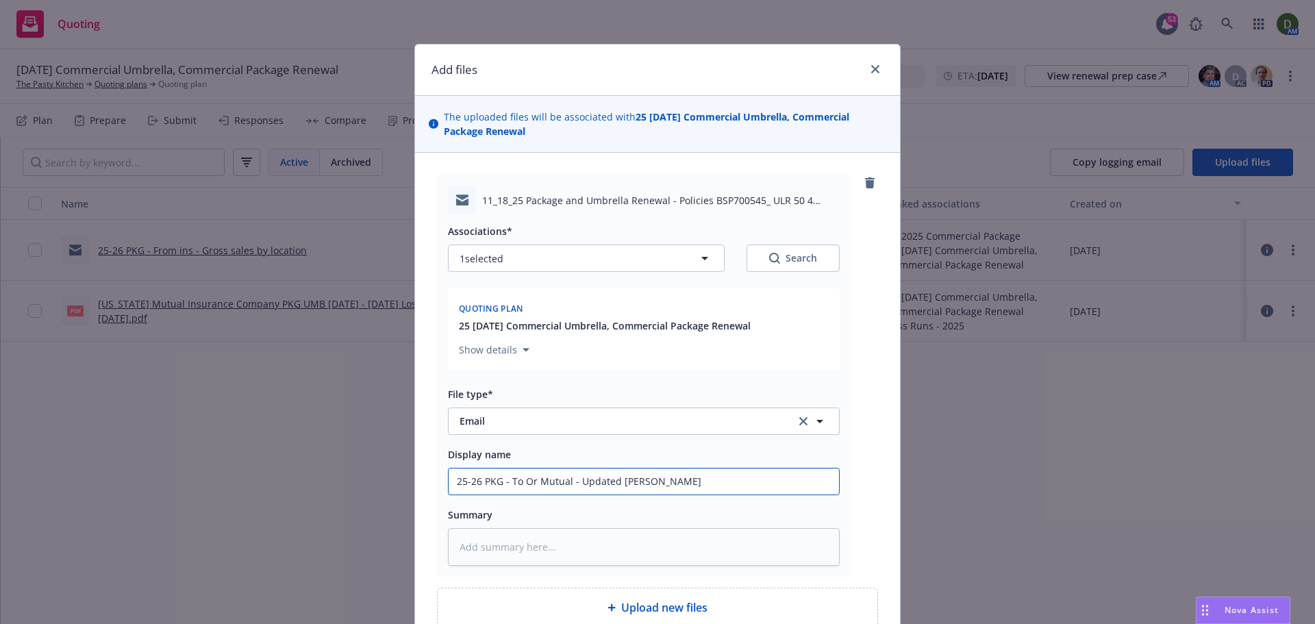
type textarea "x"
type input "25-26 PKG - To Or Mutual - Updated ren"
type textarea "x"
type input "25-26 PKG - To Or Mutual - Updated r"
type textarea "x"
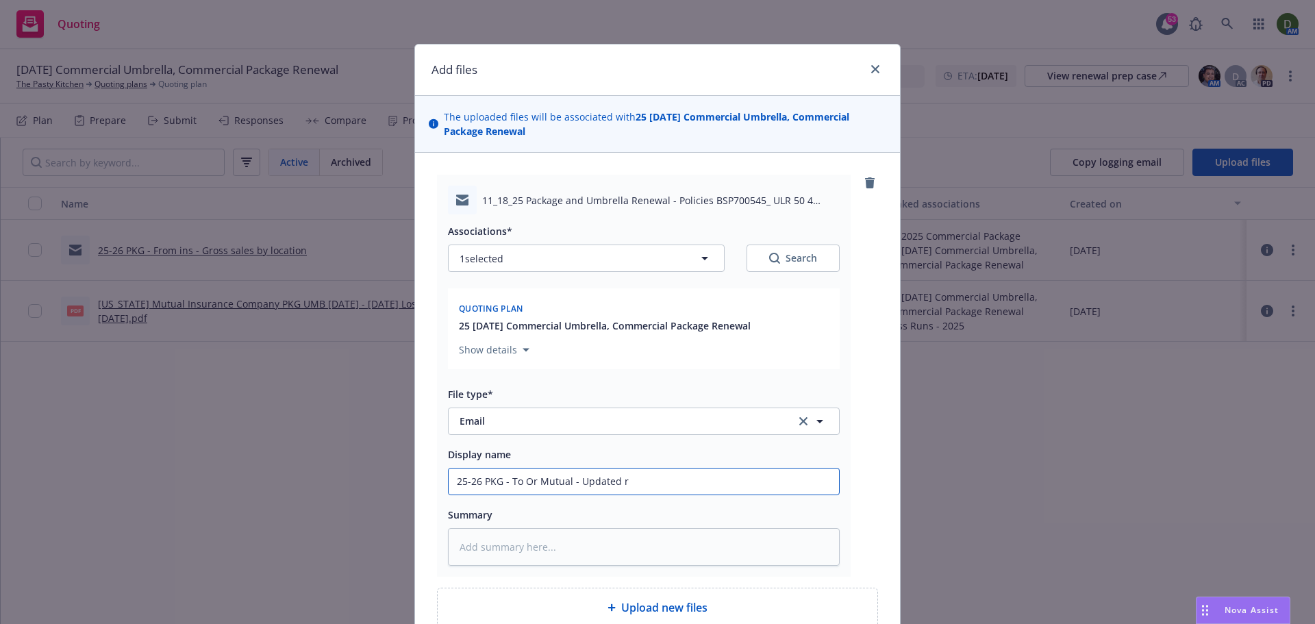
type input "25-26 PKG - To Or Mutual - Updated"
type textarea "x"
type input "25-26 PKG - To Or Mutual - Updated g"
type textarea "x"
type input "25-26 PKG - To Or Mutual - Updated gr"
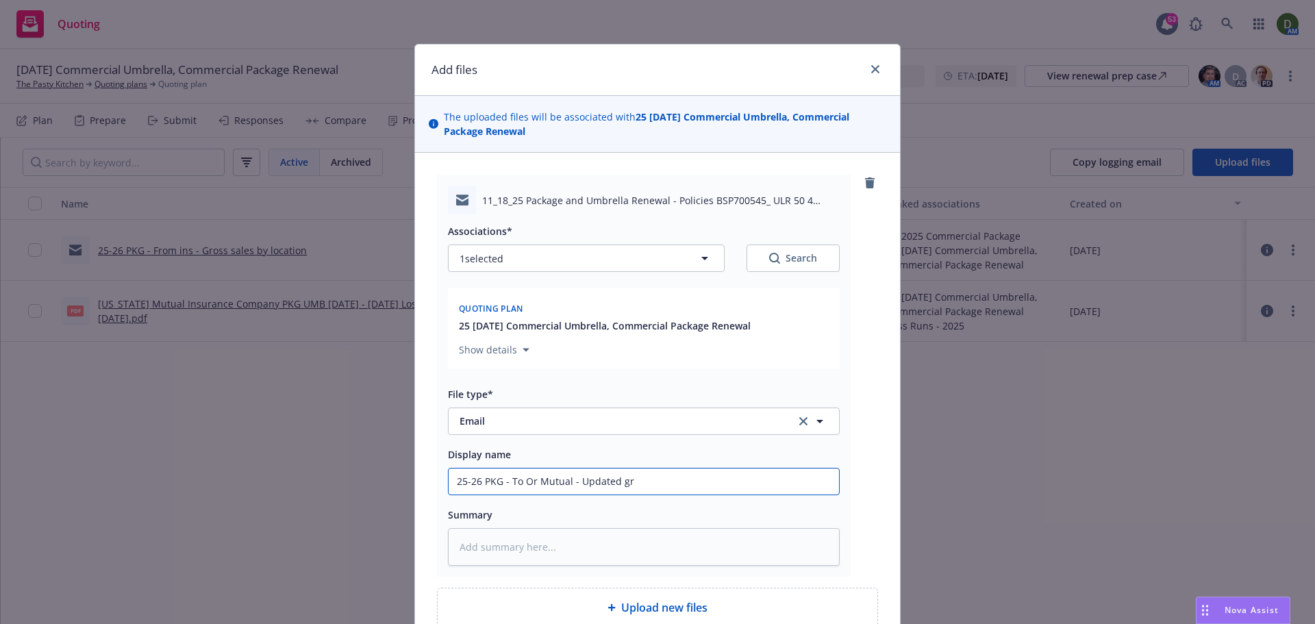
type textarea "x"
type input "25-26 PKG - To Or Mutual - Updated gro"
type textarea "x"
type input "25-26 PKG - To Or Mutual - Updated gros"
type textarea "x"
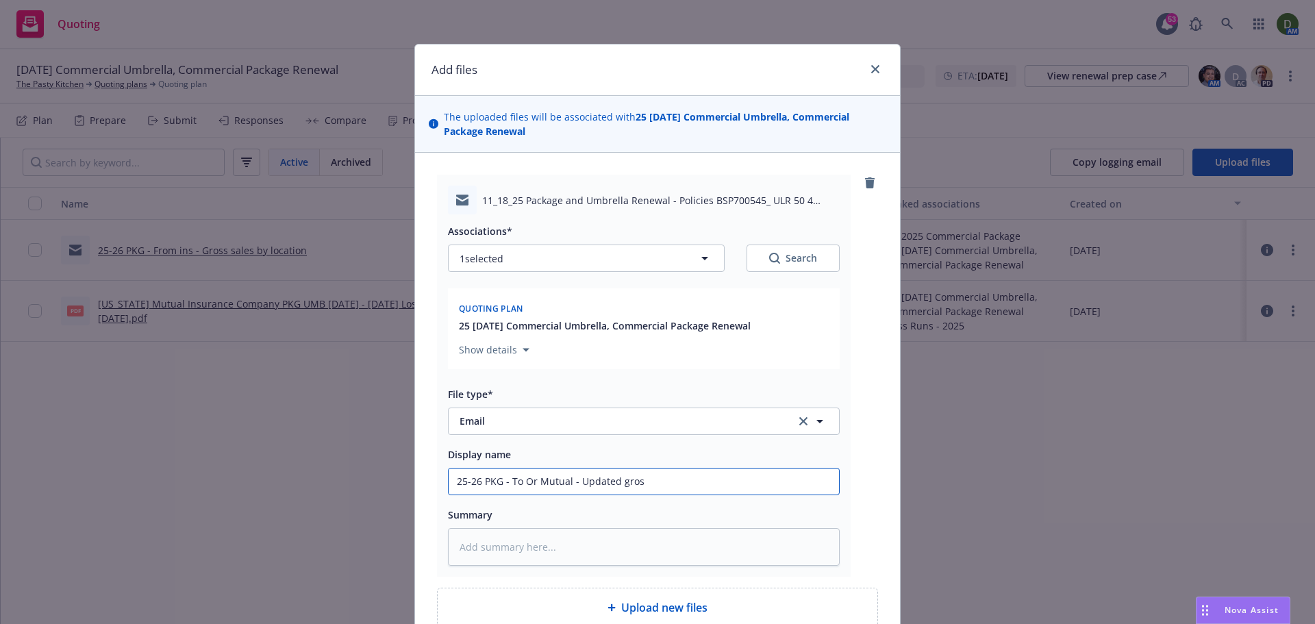
type input "25-26 PKG - To Or Mutual - Updated gross"
type textarea "x"
type input "25-26 PKG - To Or Mutual - Updated gross"
type textarea "x"
type input "25-26 PKG - To Or Mutual - Updated gross s"
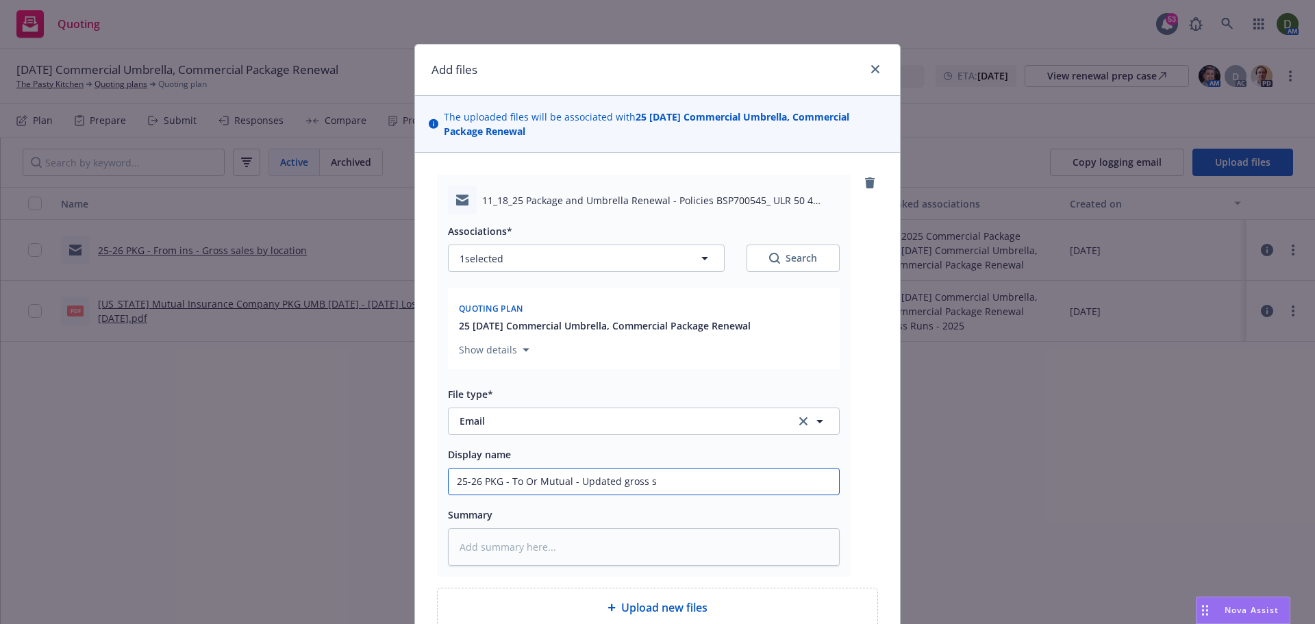
type textarea "x"
type input "25-26 PKG - To Or Mutual - Updated gross sa"
type textarea "x"
type input "25-26 PKG - To Or Mutual - Updated gross sal"
type textarea "x"
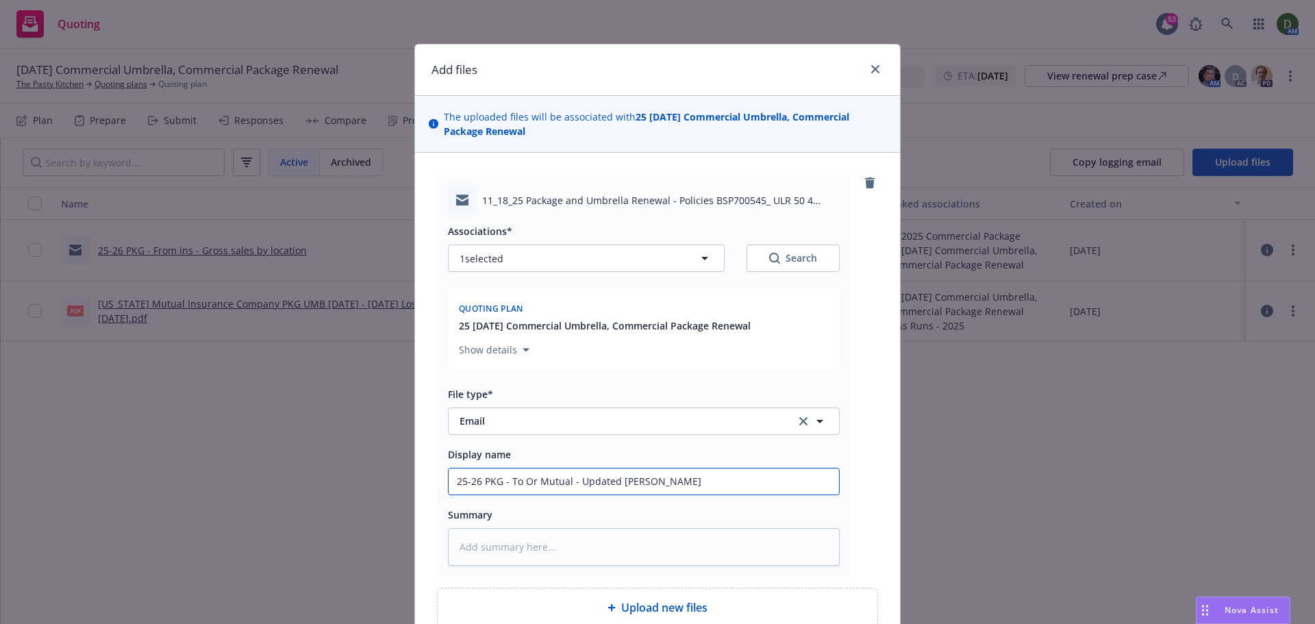
type input "25-26 PKG - To Or Mutual - Updated gross sale"
type textarea "x"
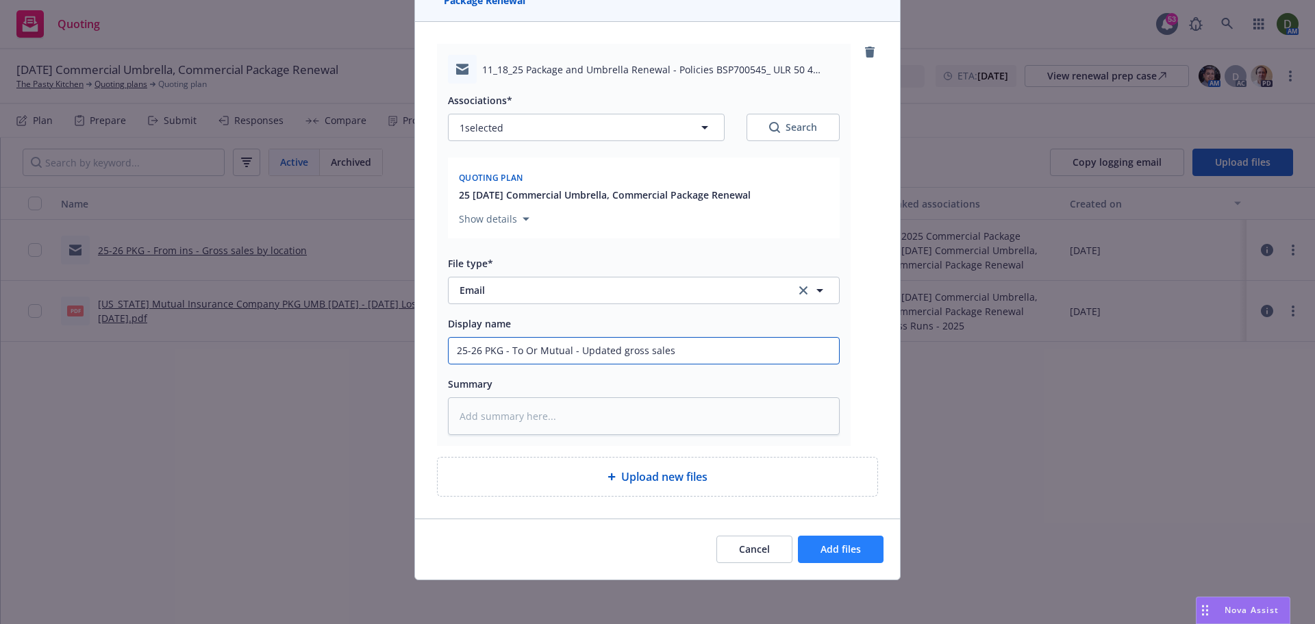
type input "25-26 PKG - To Or Mutual - Updated gross sales"
click at [829, 549] on span "Add files" at bounding box center [841, 549] width 40 height 13
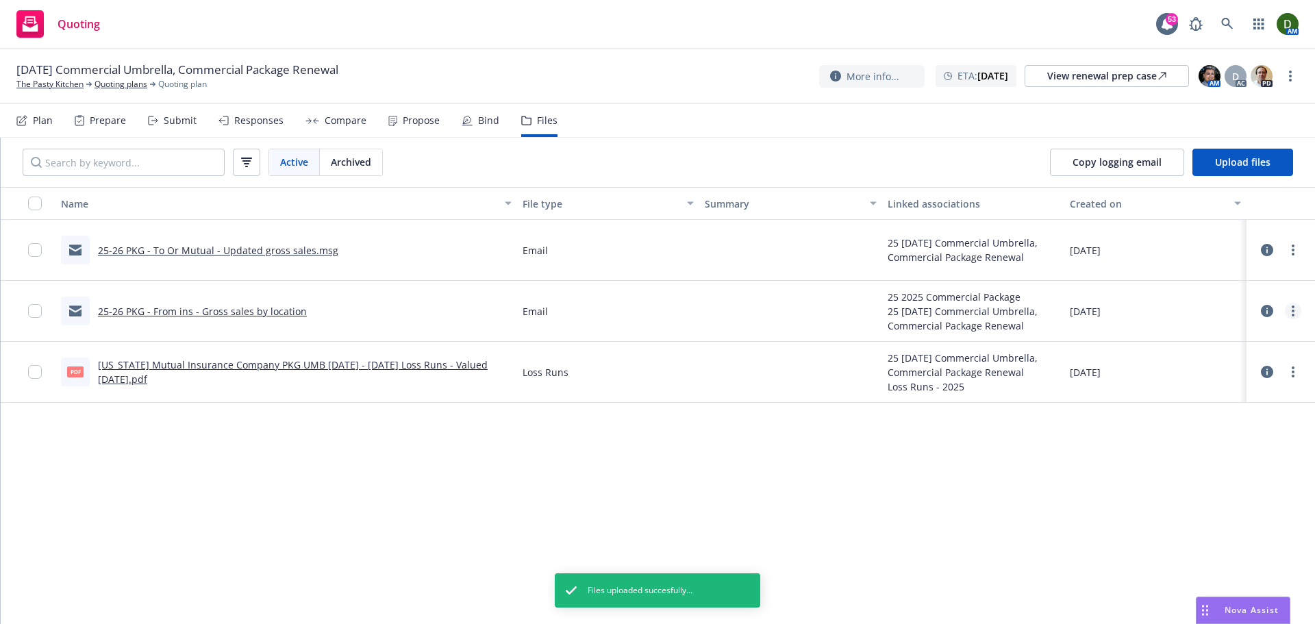
click at [1297, 308] on link "more" at bounding box center [1293, 311] width 16 height 16
click at [1297, 310] on link "more" at bounding box center [1293, 311] width 16 height 16
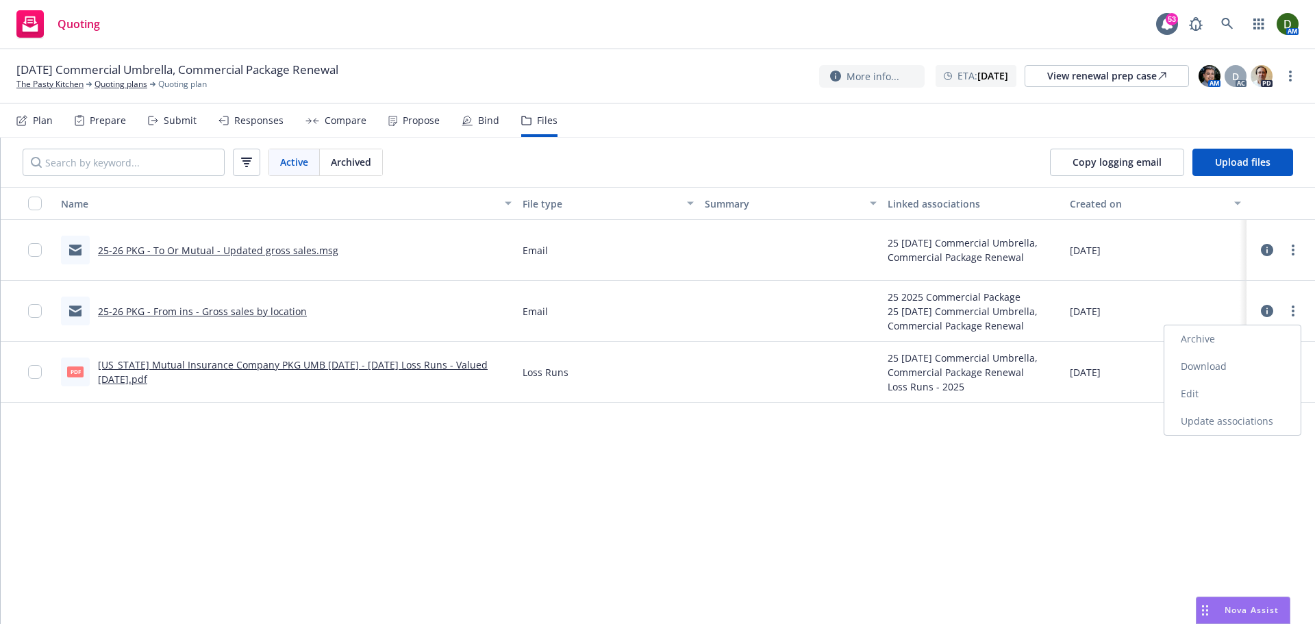
click at [1249, 391] on link "Edit" at bounding box center [1233, 393] width 136 height 27
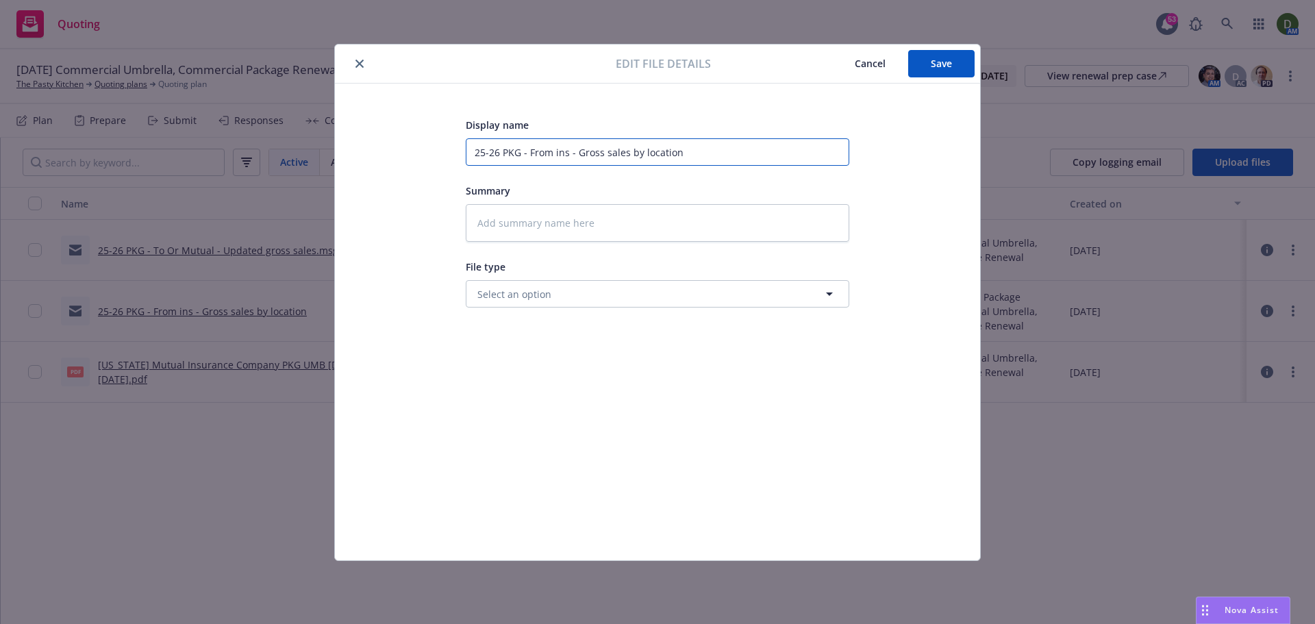
click at [591, 149] on input "25-26 PKG - From ins - Gross sales by location" at bounding box center [658, 151] width 384 height 27
type textarea "x"
type input "25-26 PKG - From ins - Tsales by location"
type textarea "x"
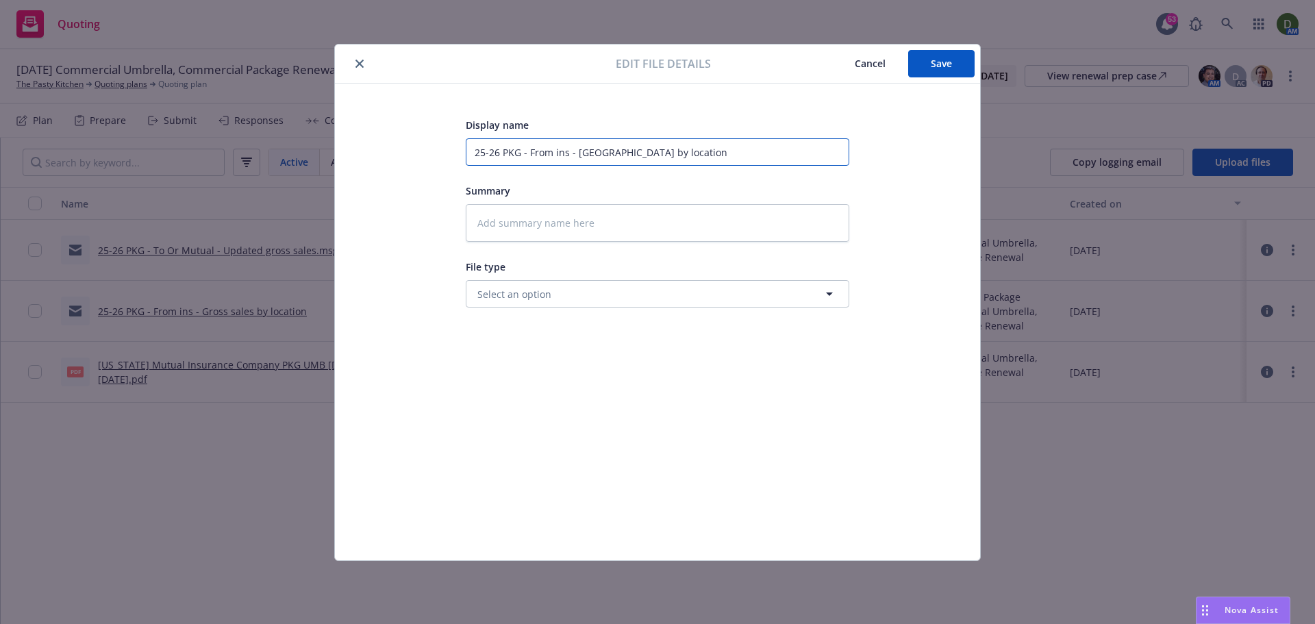
type input "25-26 PKG - From ins - Tosales by location"
type textarea "x"
type input "25-26 PKG - From ins - Totsales by location"
type textarea "x"
type input "25-26 PKG - From ins - Totasales by location"
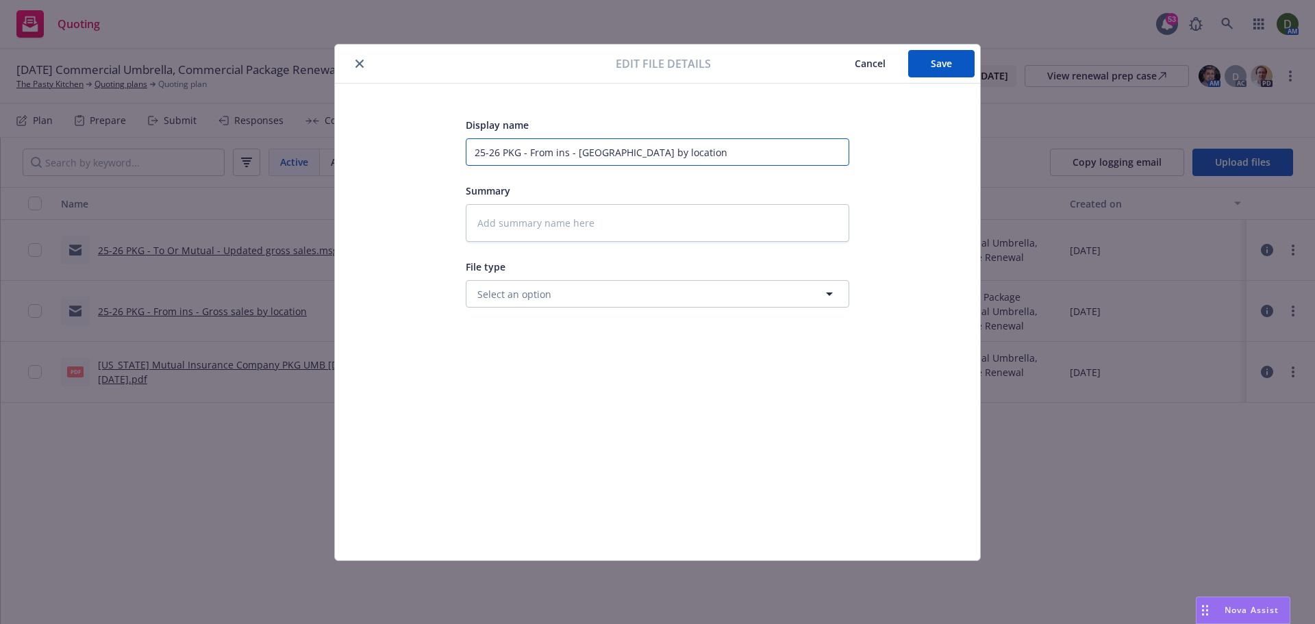
type textarea "x"
type input "25-26 PKG - From ins - Totalsales by location"
type textarea "x"
type input "25-26 PKG - From ins - Total sales by location"
click at [954, 76] on button "Save" at bounding box center [941, 63] width 66 height 27
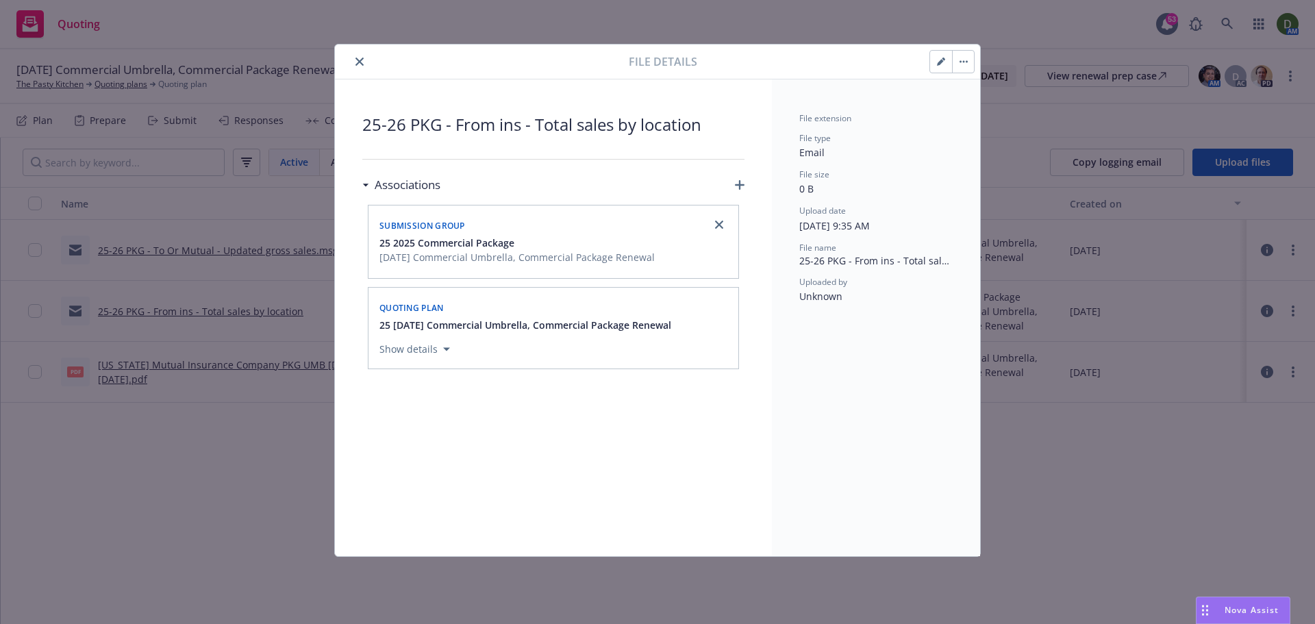
click at [364, 60] on button "close" at bounding box center [359, 61] width 16 height 16
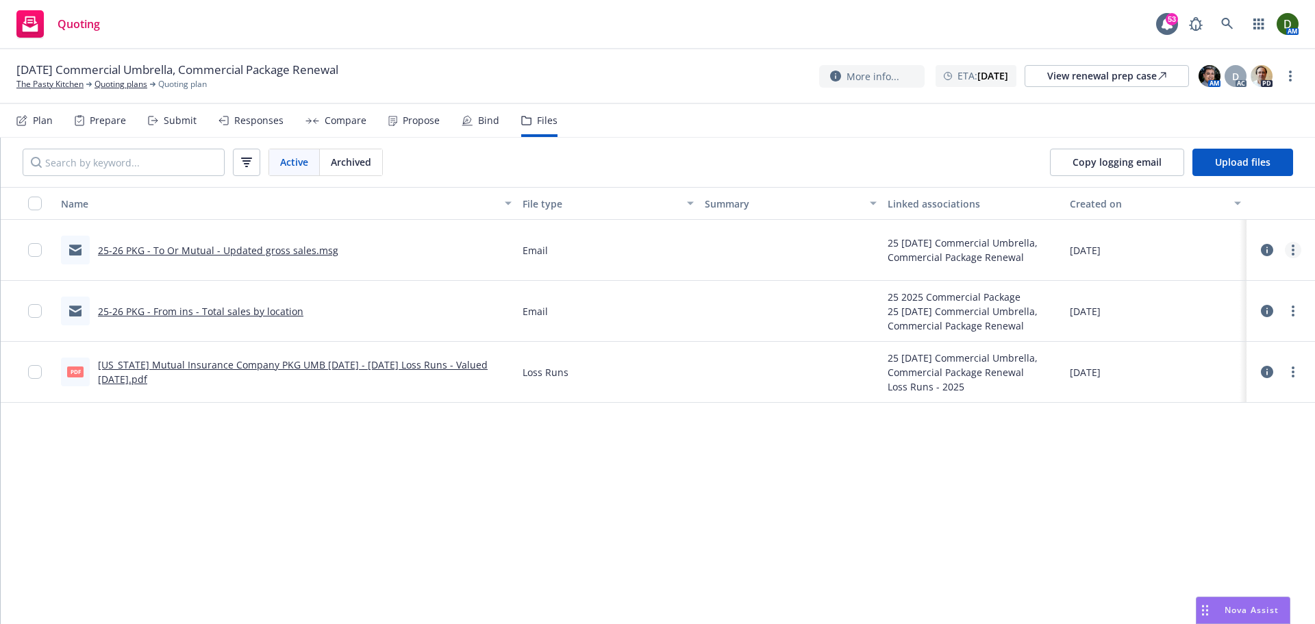
click at [1290, 253] on link "more" at bounding box center [1293, 250] width 16 height 16
click at [1226, 330] on link "Edit" at bounding box center [1233, 332] width 136 height 27
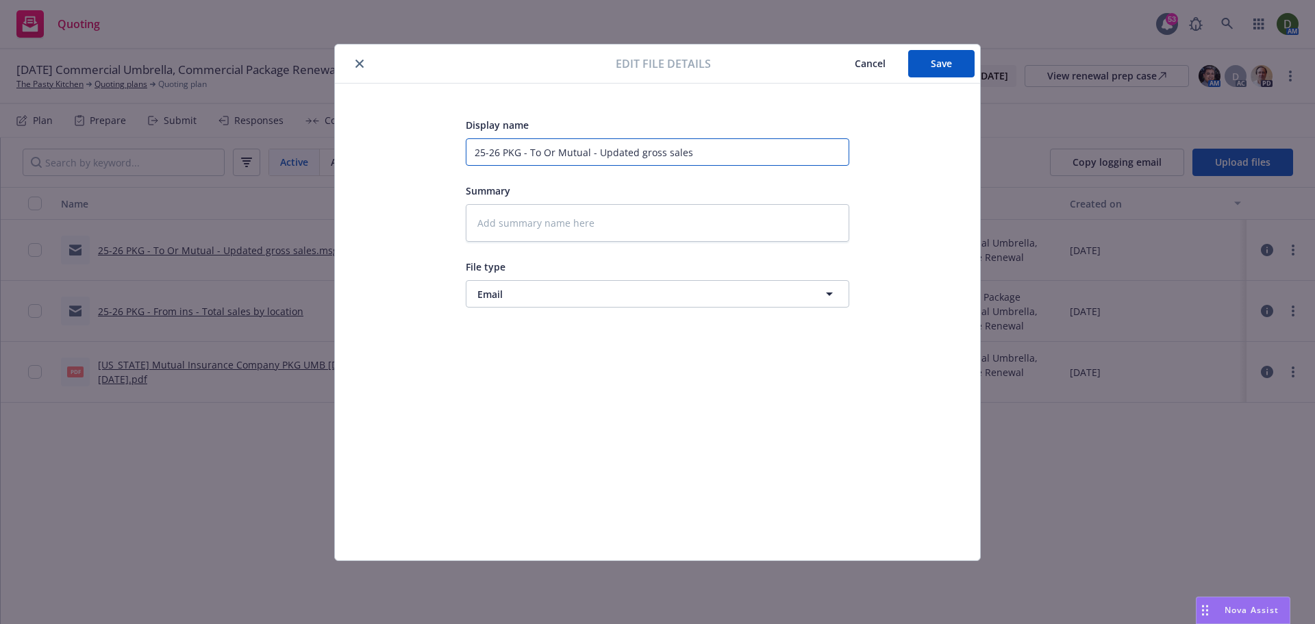
click at [647, 147] on input "25-26 PKG - To Or Mutual - Updated gross sales" at bounding box center [658, 151] width 384 height 27
click at [649, 145] on input "25-26 PKG - To Or Mutual - Updated gross sales" at bounding box center [658, 151] width 384 height 27
type textarea "x"
type input "25-26 PKG - To Or Mutual - Updated tsales"
type textarea "x"
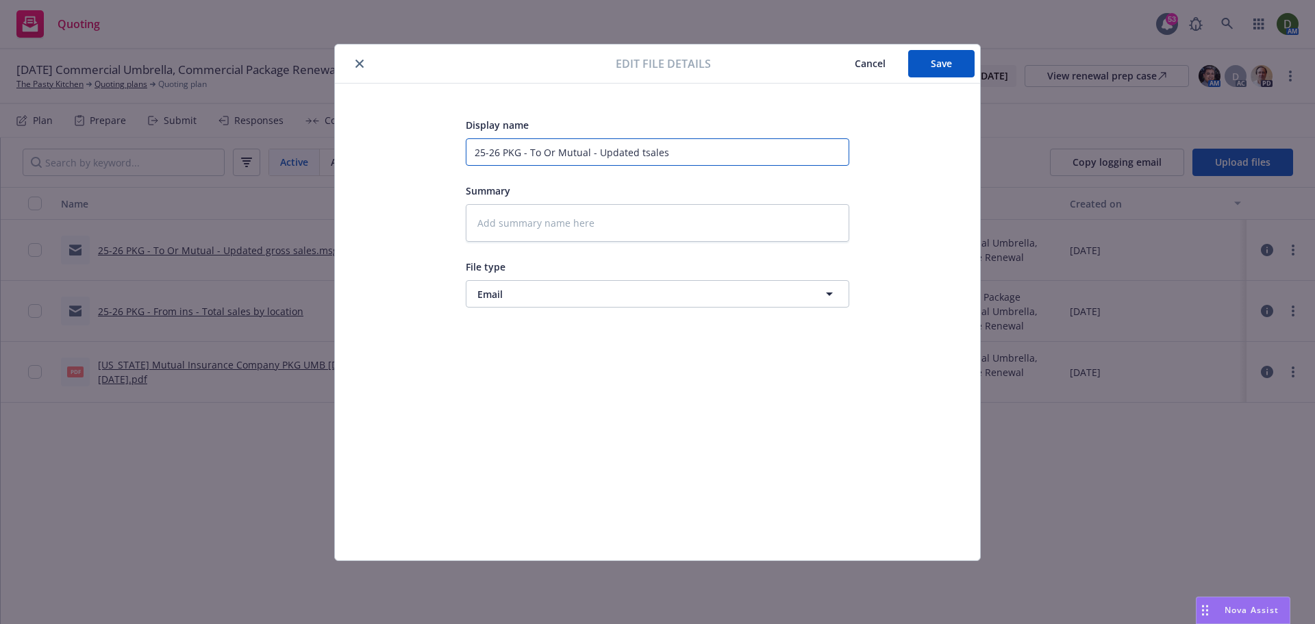
type input "25-26 PKG - To Or Mutual - Updated tosales"
type textarea "x"
type input "25-26 PKG - To Or Mutual - Updated totsales"
type textarea "x"
type input "25-26 PKG - To Or Mutual - Updated totasales"
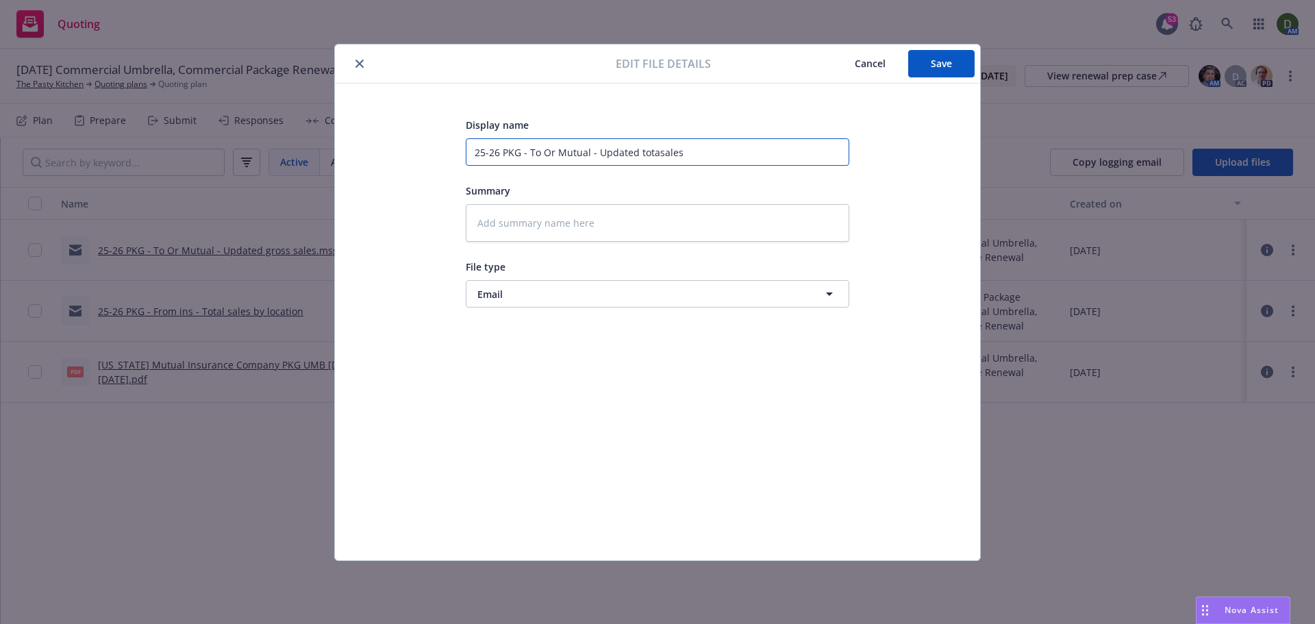
type textarea "x"
type input "25-26 PKG - To Or Mutual - Updated totalsales"
type textarea "x"
type input "25-26 PKG - To Or Mutual - Updated total sales"
click at [959, 63] on button "Save" at bounding box center [941, 63] width 66 height 27
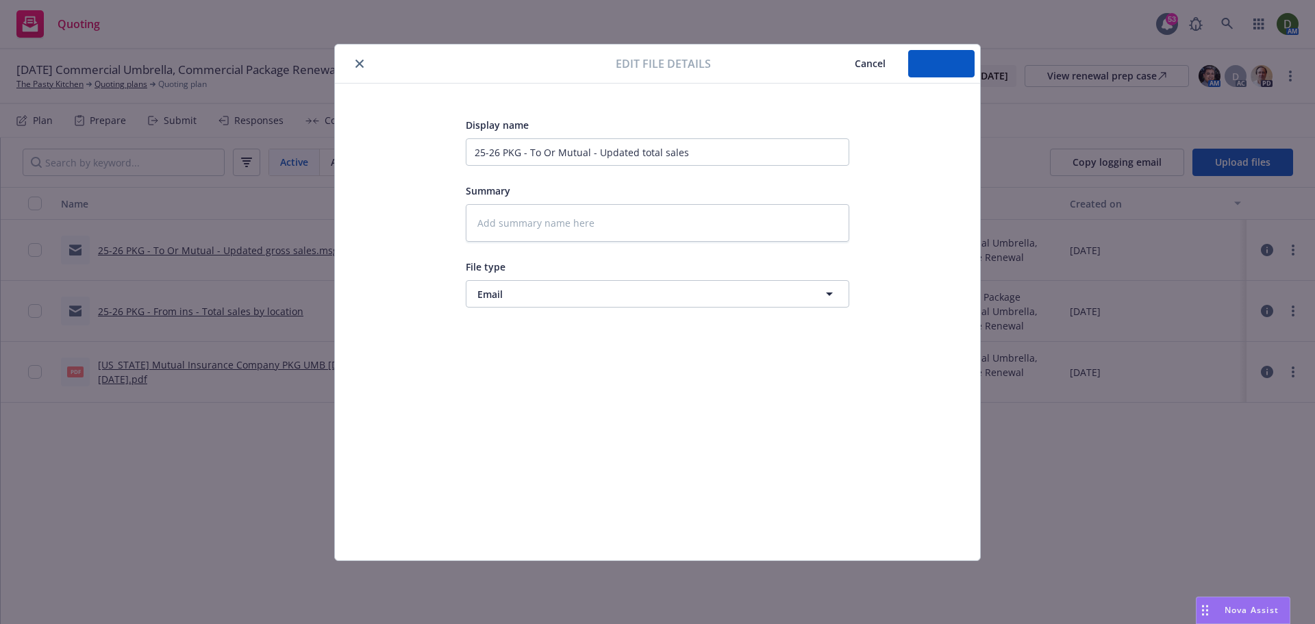
type textarea "x"
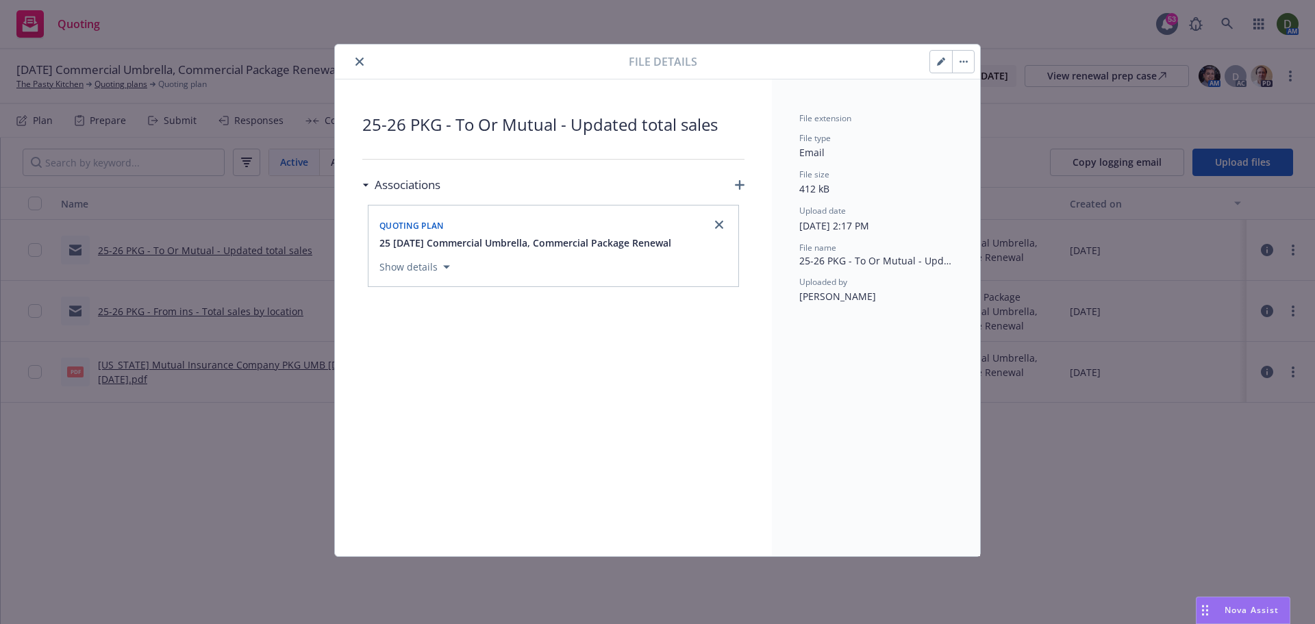
click at [354, 62] on button "close" at bounding box center [359, 61] width 16 height 16
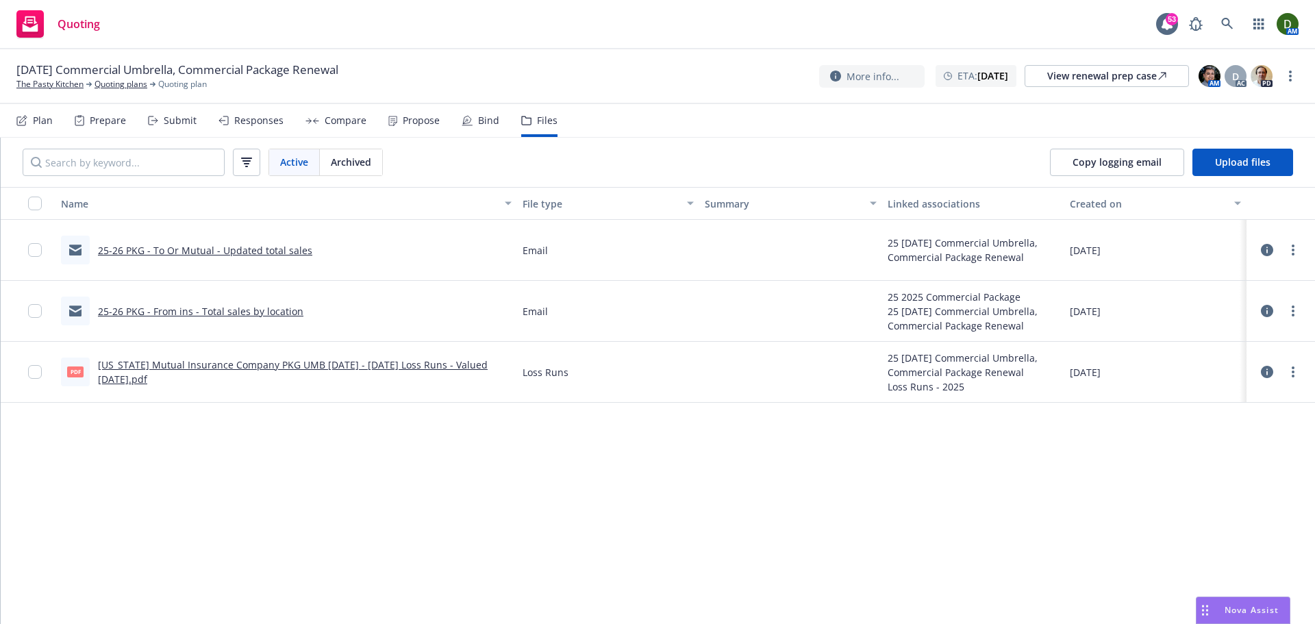
click at [47, 125] on div "Plan" at bounding box center [43, 120] width 20 height 11
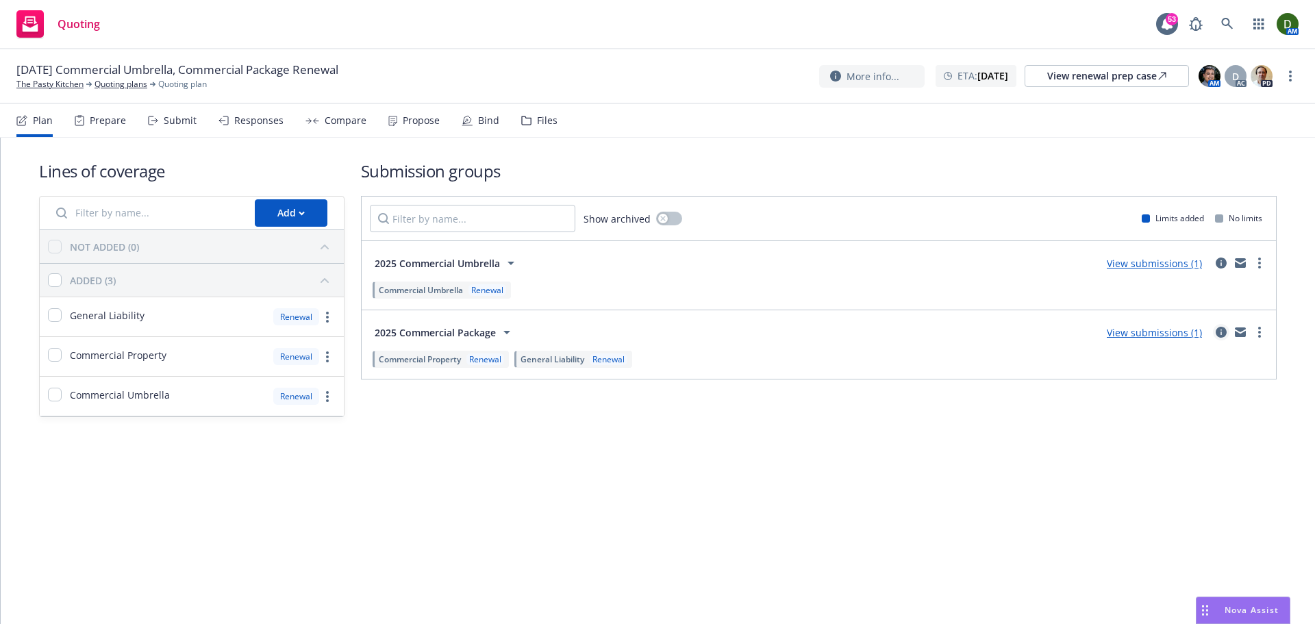
click at [1217, 334] on icon "circleInformation" at bounding box center [1221, 332] width 11 height 11
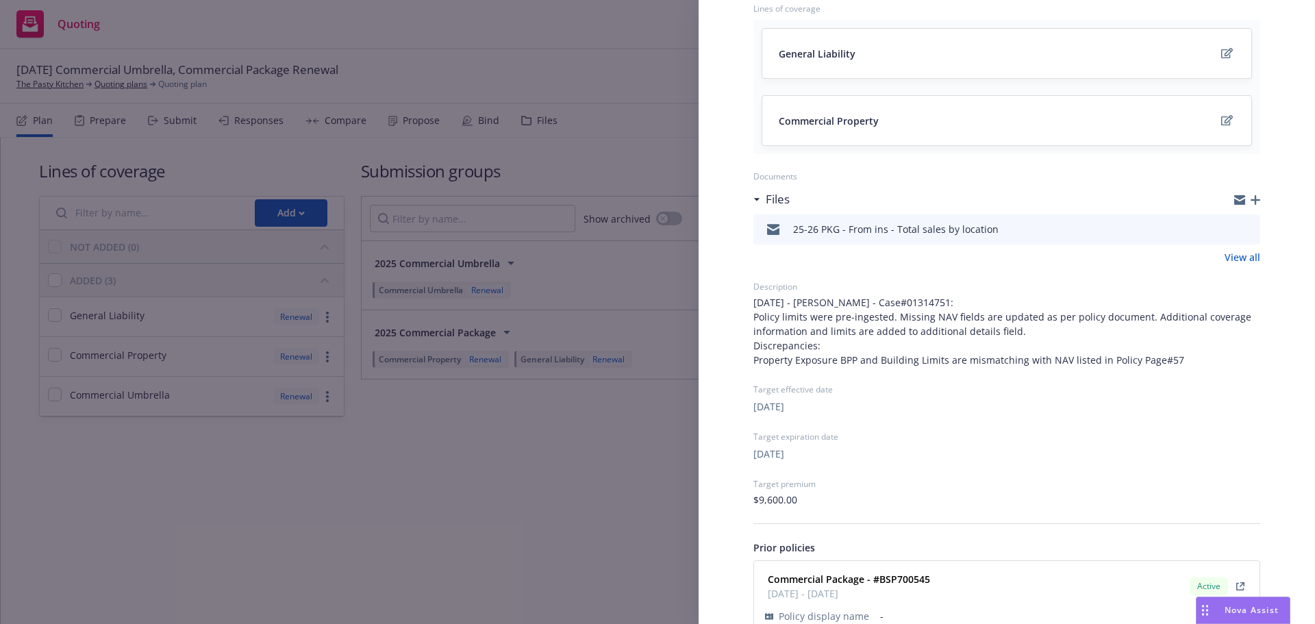
scroll to position [240, 0]
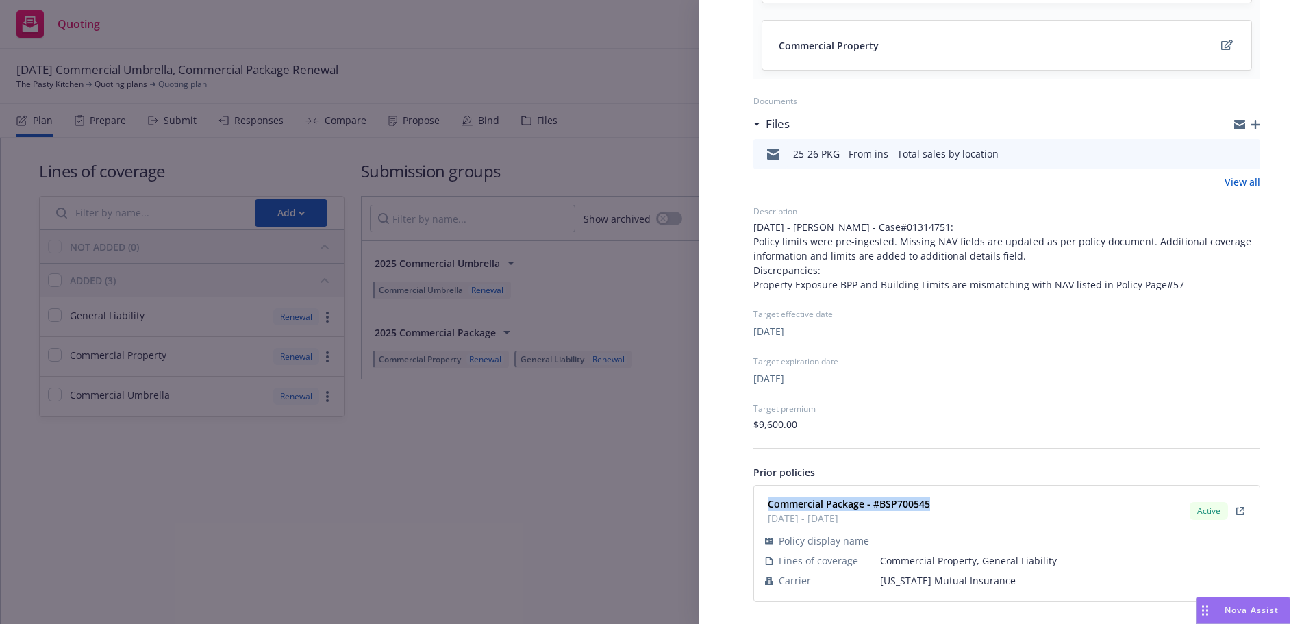
drag, startPoint x: 834, startPoint y: 498, endPoint x: 737, endPoint y: 497, distance: 97.3
click at [737, 497] on div "Submission group 2025 Commercial Package Last updated Friday, June 20, 2025 at …" at bounding box center [1007, 212] width 551 height 826
copy strong "Commercial Package - #BSP700545"
click at [504, 284] on div "Submission group 2025 Commercial Package Last updated Friday, June 20, 2025 at …" at bounding box center [657, 312] width 1315 height 624
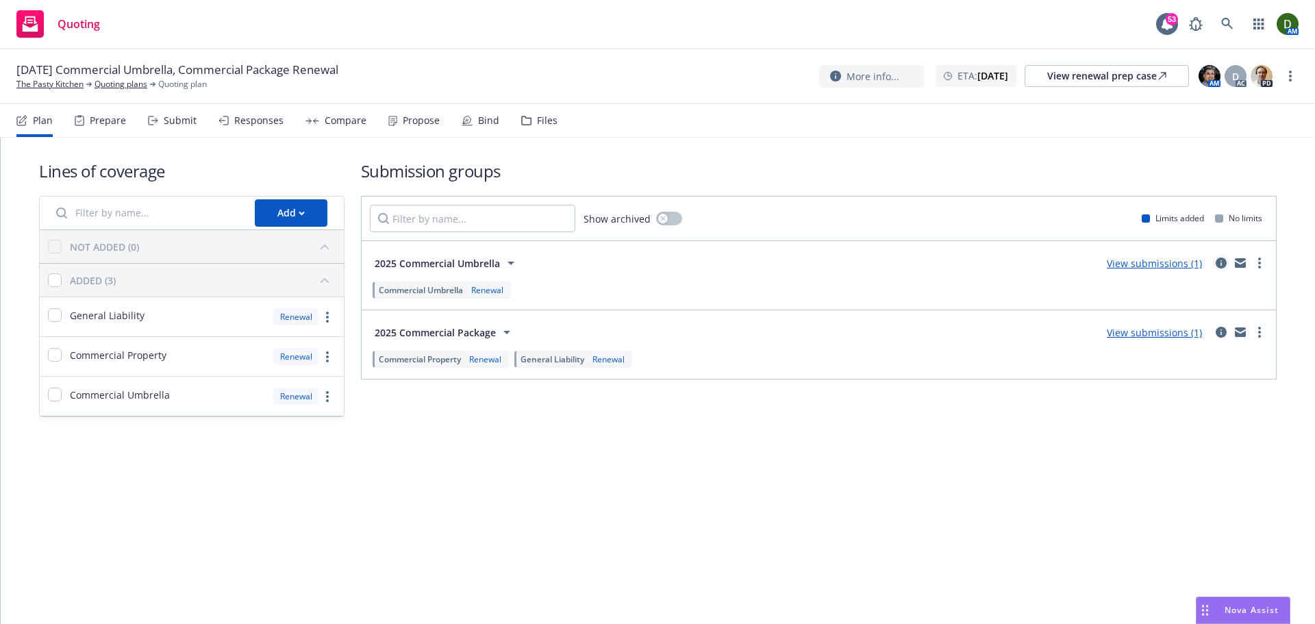
click at [1219, 267] on icon "circleInformation" at bounding box center [1221, 263] width 11 height 11
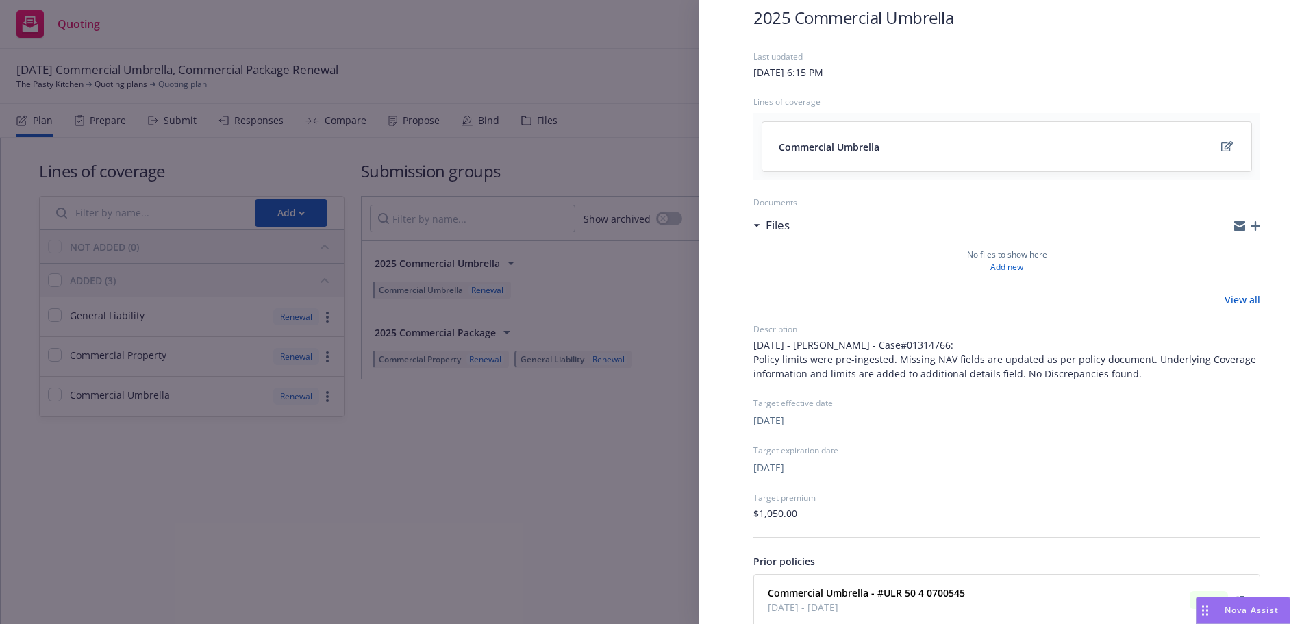
scroll to position [160, 0]
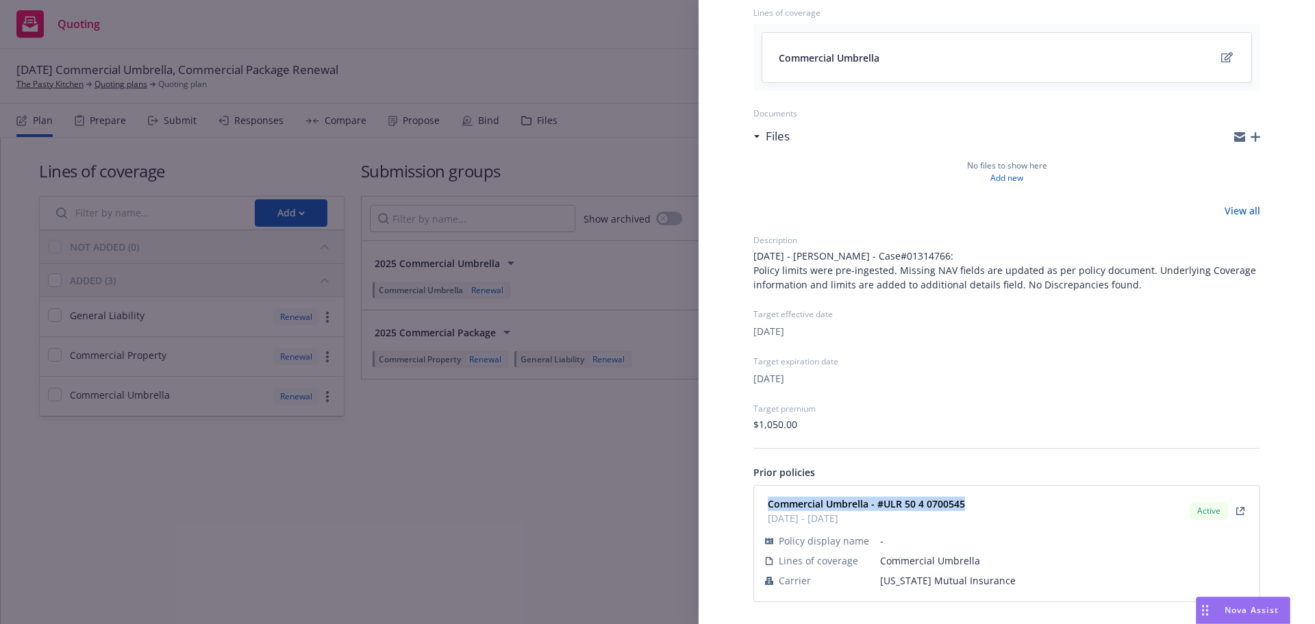
drag, startPoint x: 953, startPoint y: 506, endPoint x: 756, endPoint y: 504, distance: 197.3
click at [756, 504] on div "Commercial Umbrella - #ULR 50 4 0700545 11/18/2024 - 11/18/2025 Active Policy d…" at bounding box center [1007, 544] width 506 height 116
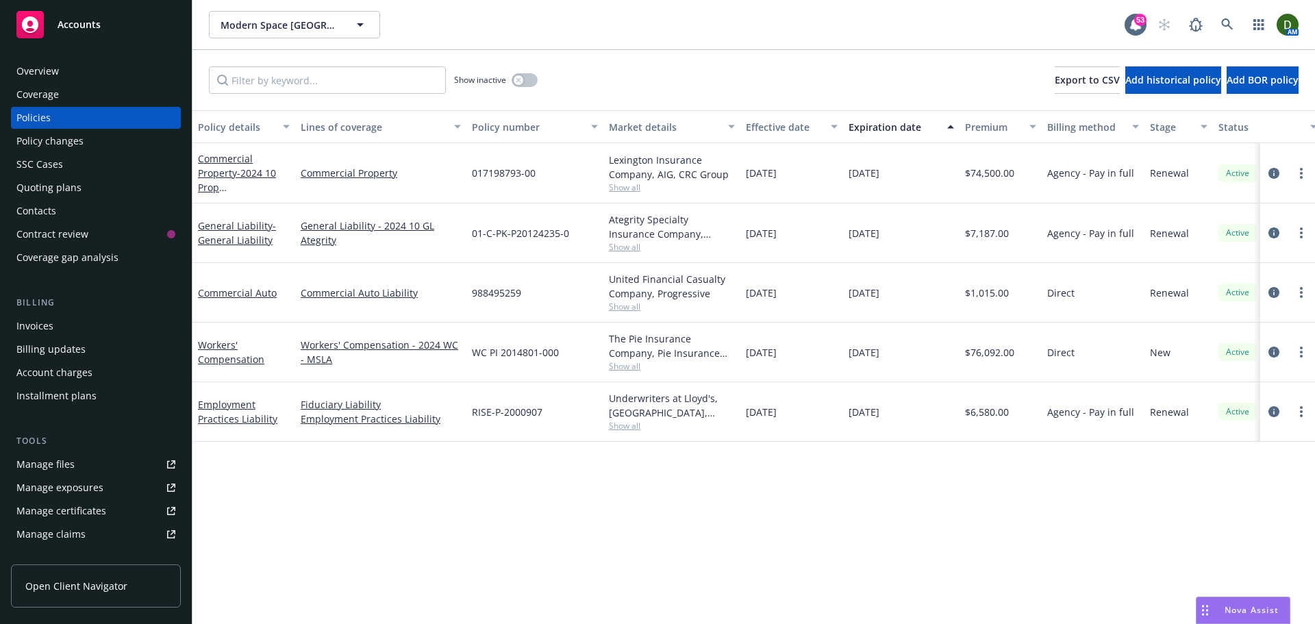
click at [101, 149] on div "Policy changes" at bounding box center [95, 141] width 159 height 22
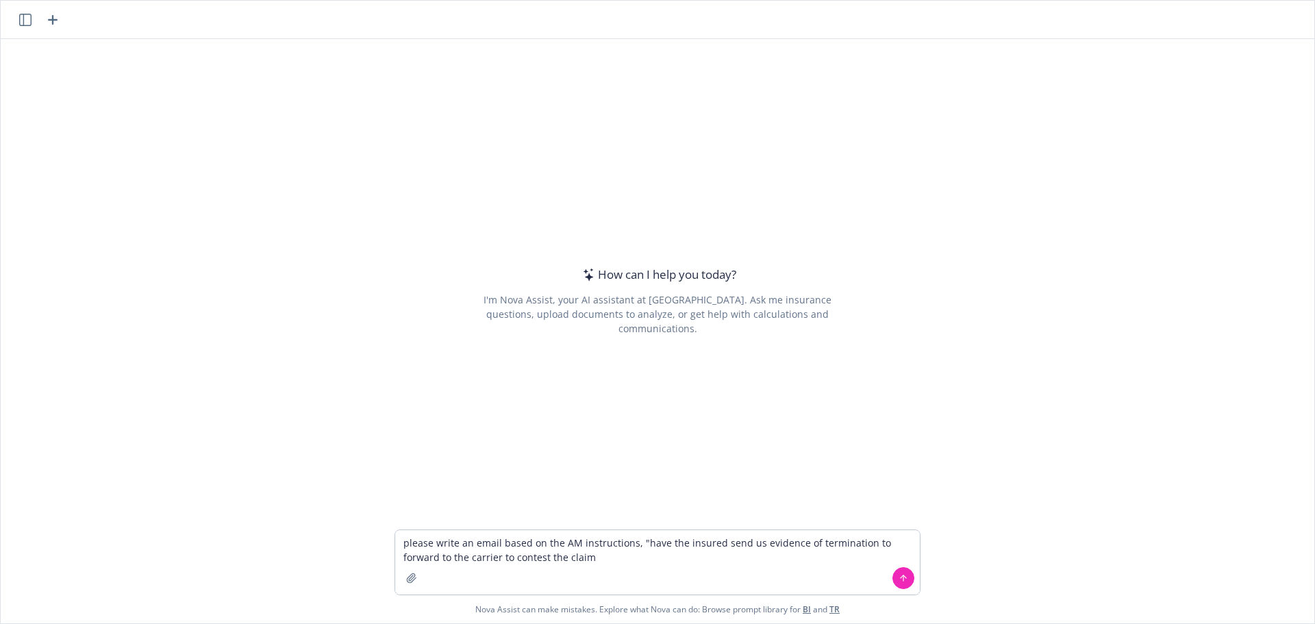
type textarea "please write an email based on the AM instructions, "have the insured send us e…"
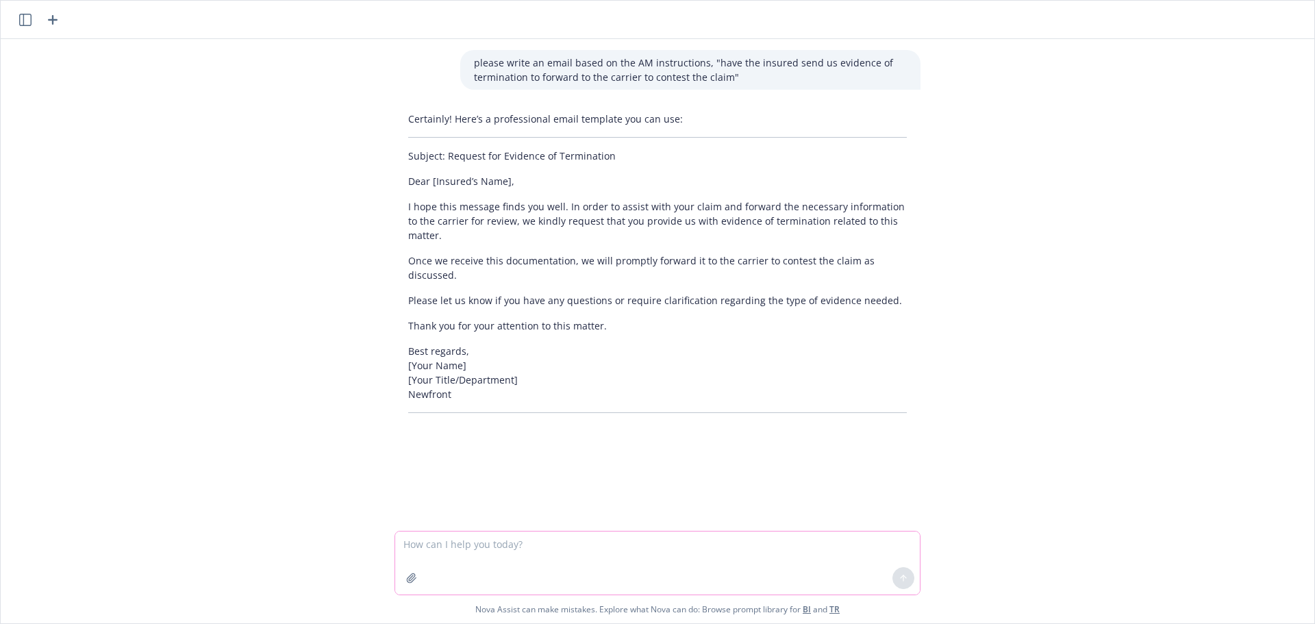
click at [449, 550] on textarea at bounding box center [657, 563] width 525 height 63
paste textarea "Lo Ipsumdolo, Sitam con adi eli seddoe. Tempo inc utlabo etdolor ma aliq enimad…"
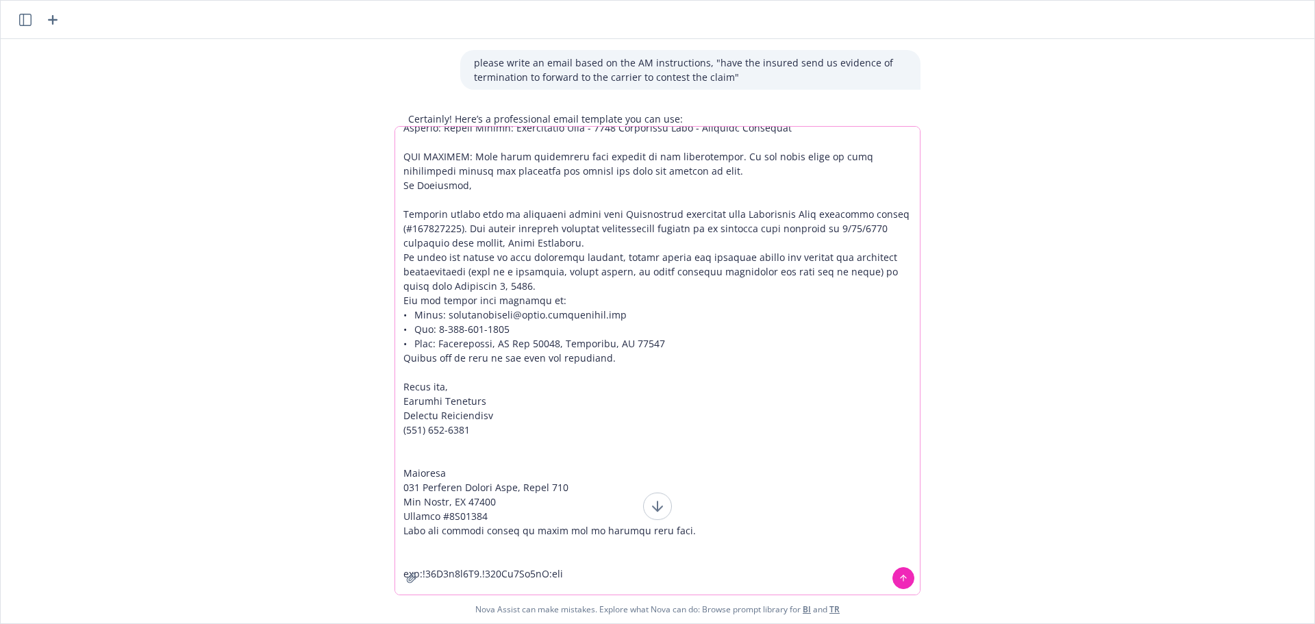
type textarea "Lor i dolo si ametcons adipis: "El Seddoeius, Tempo inc utl etd magnaa. Enima m…"
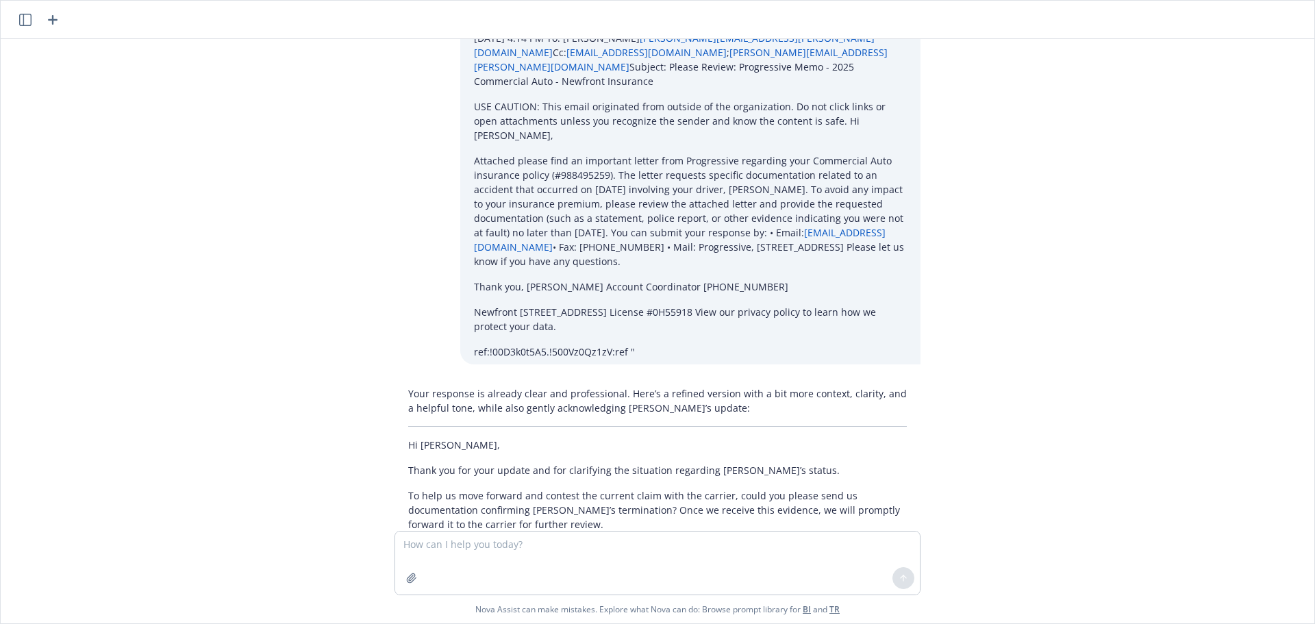
scroll to position [1198, 0]
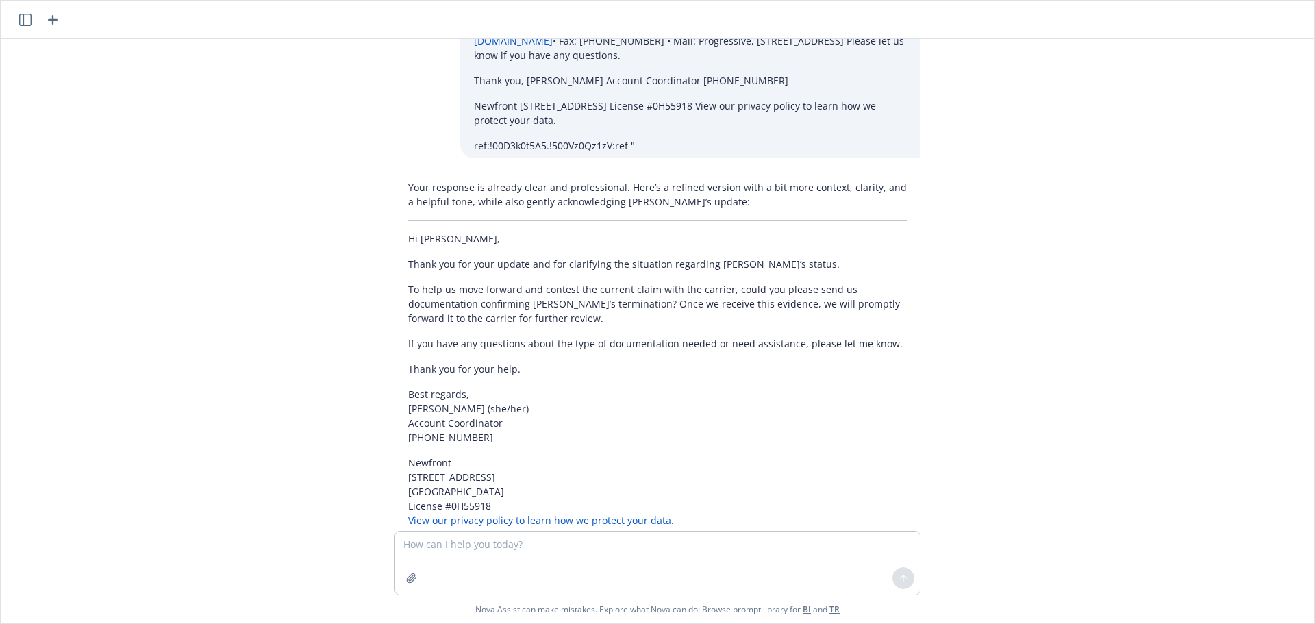
click at [730, 550] on p "This version briefly acknowledges Katherine’s information, clarifies the reques…" at bounding box center [657, 564] width 499 height 29
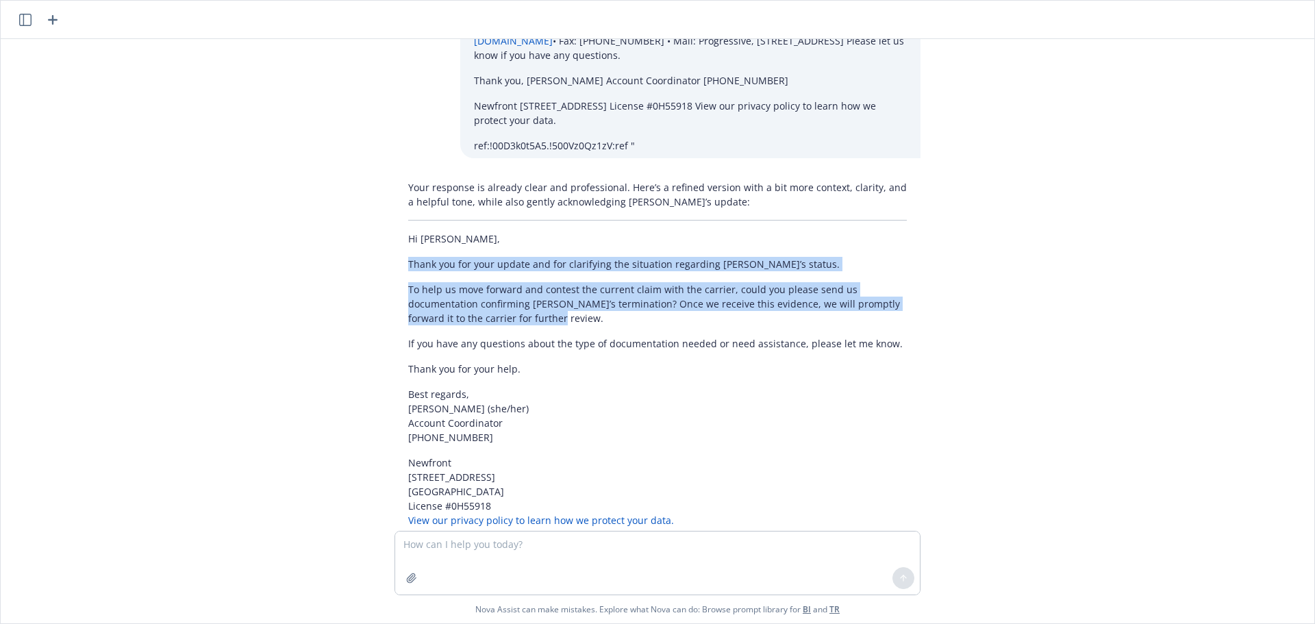
drag, startPoint x: 560, startPoint y: 232, endPoint x: 380, endPoint y: 188, distance: 185.3
click at [384, 188] on div "Your response is already clear and professional. Here’s a refined version with …" at bounding box center [658, 380] width 548 height 410
copy div "Thank you for your update and for clarifying the situation regarding Jorge’s st…"
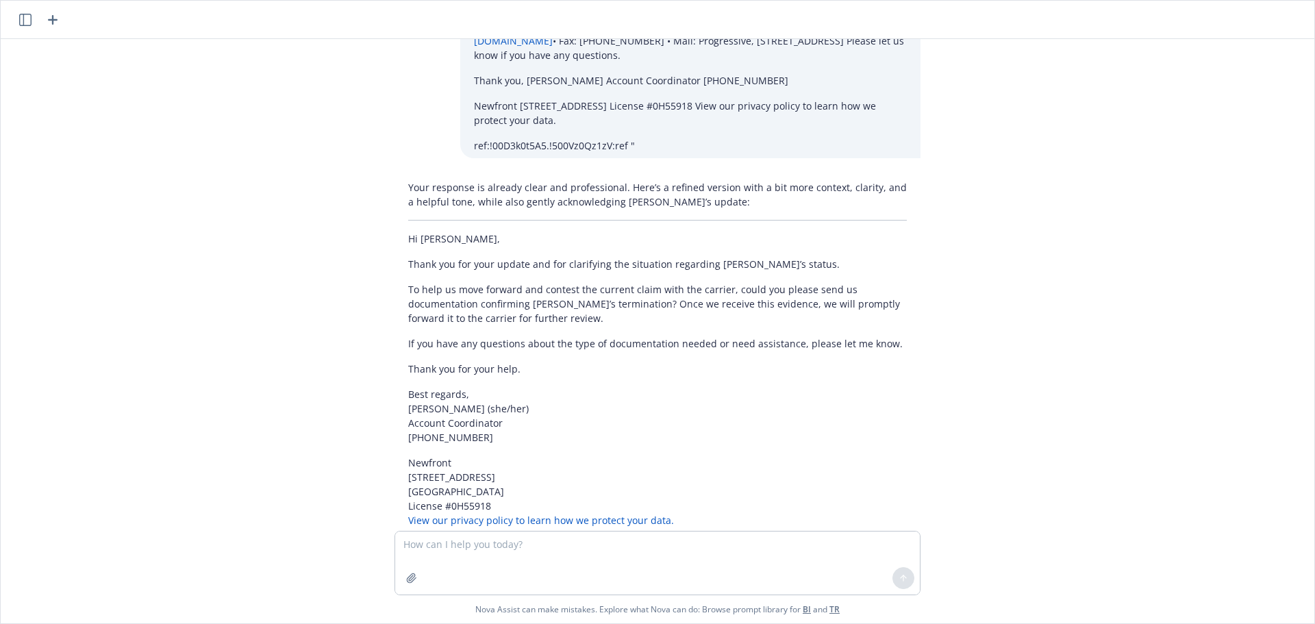
click at [245, 578] on div "Nova Assist can make mistakes. Explore what Nova can do: Browse prompt library …" at bounding box center [658, 577] width 1314 height 92
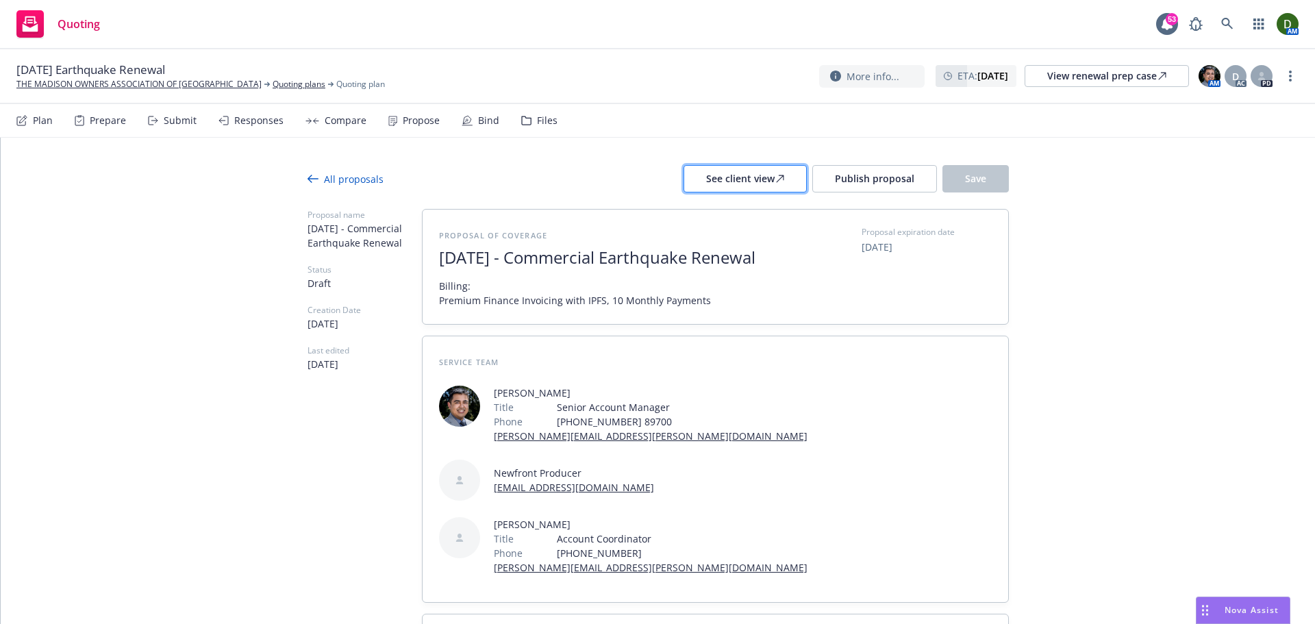
click at [741, 186] on div "See client view" at bounding box center [745, 179] width 78 height 26
type textarea "x"
